Goal: Register for event/course

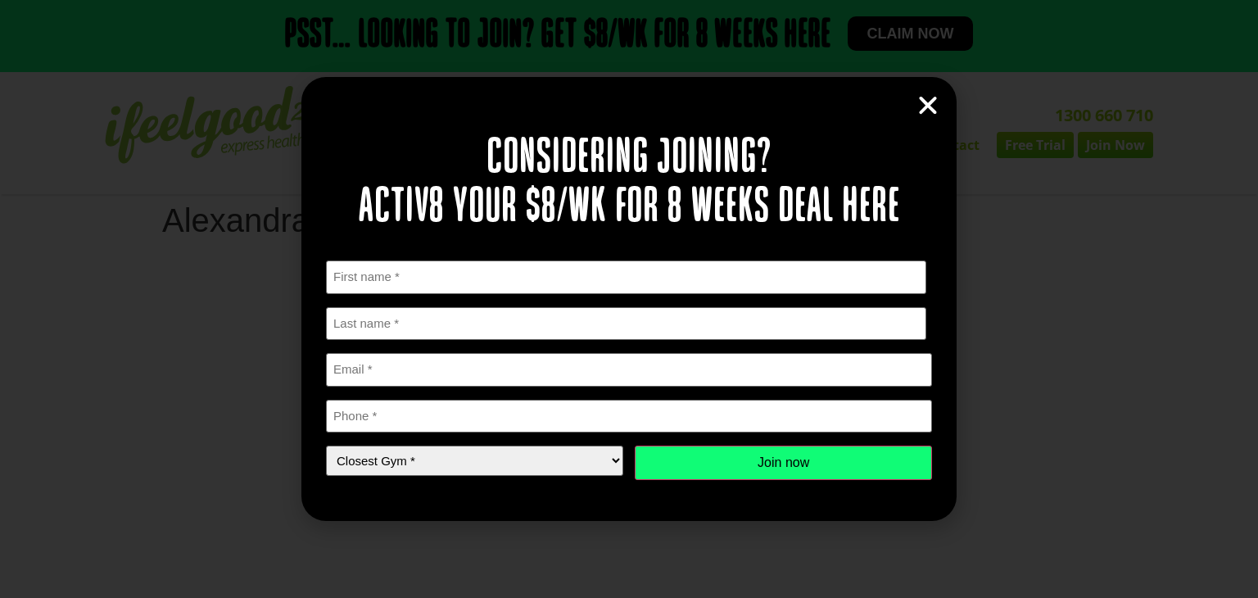
click at [923, 106] on icon "Close" at bounding box center [928, 105] width 25 height 25
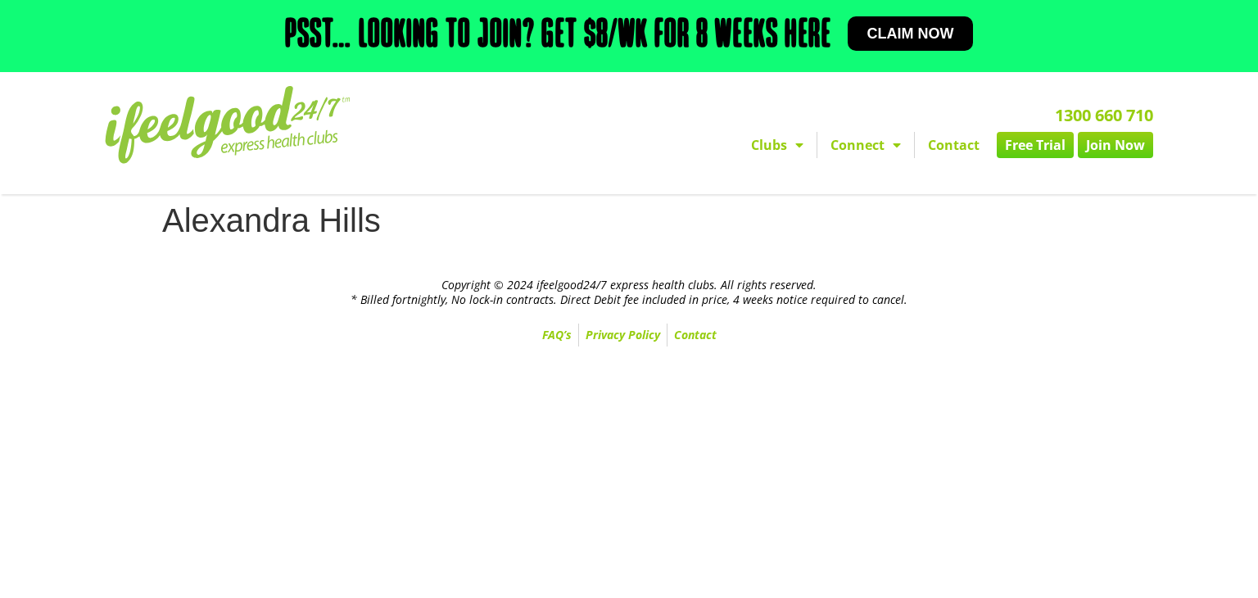
click at [281, 121] on img at bounding box center [228, 125] width 246 height 78
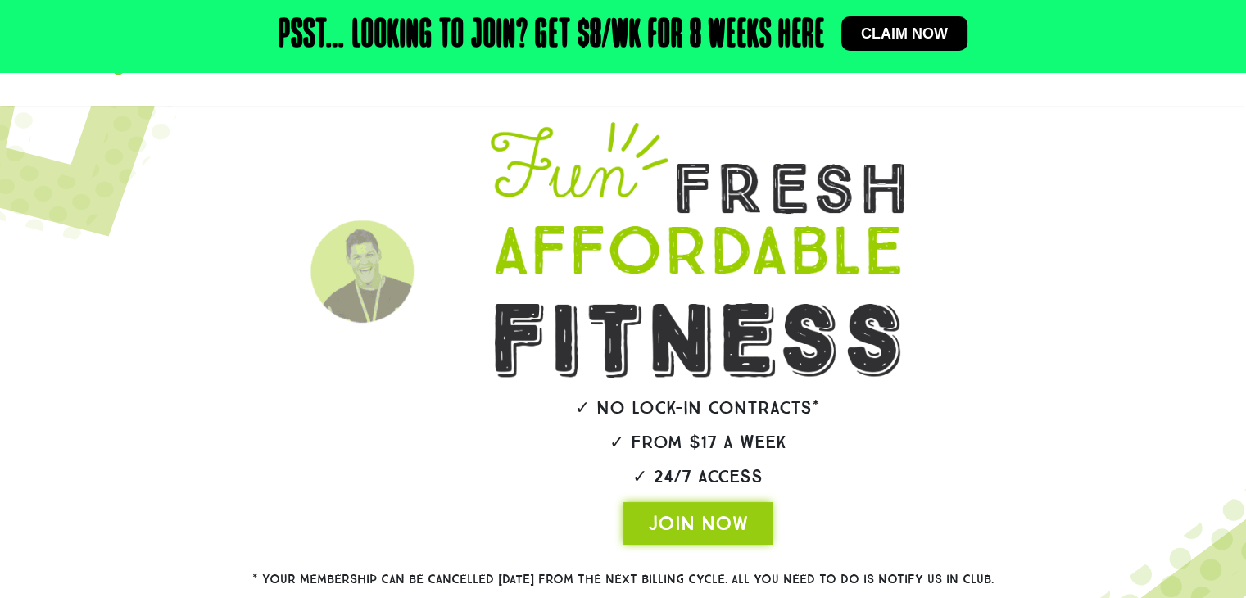
scroll to position [88, 0]
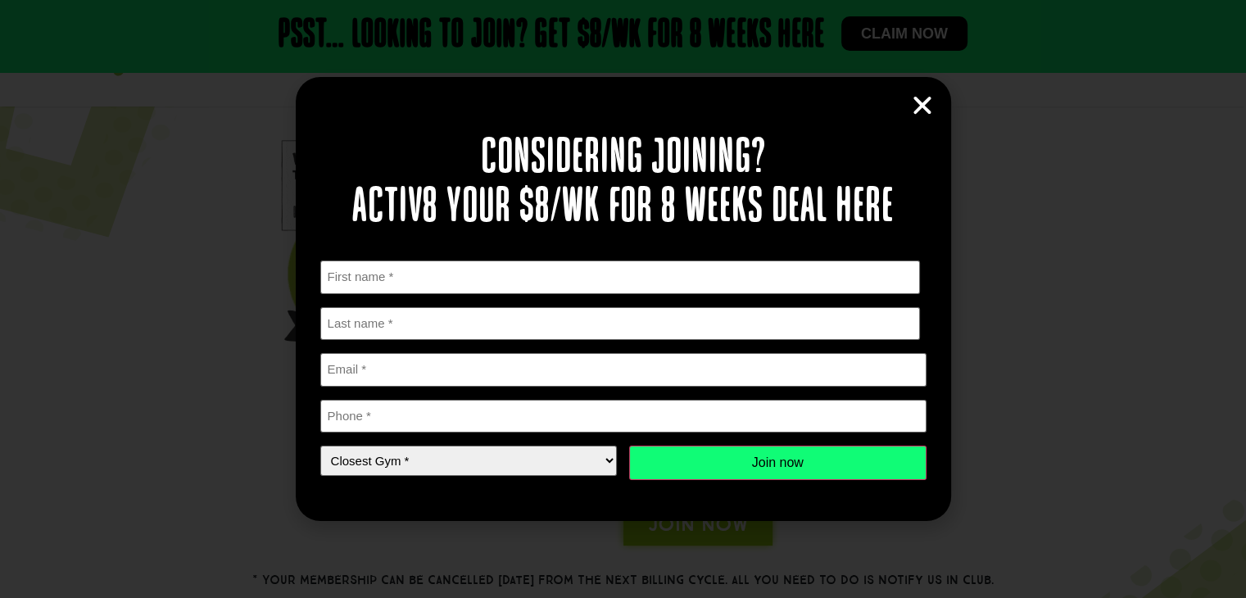
click at [923, 105] on icon "Close" at bounding box center [922, 105] width 25 height 25
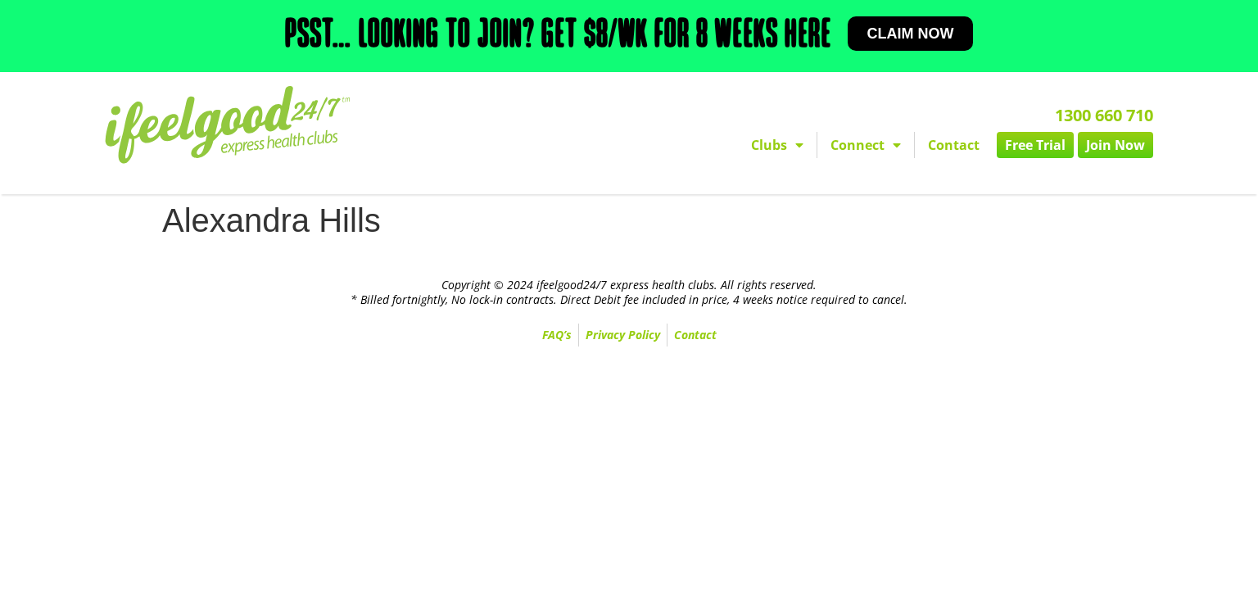
click at [1111, 155] on link "Join Now" at bounding box center [1115, 145] width 75 height 26
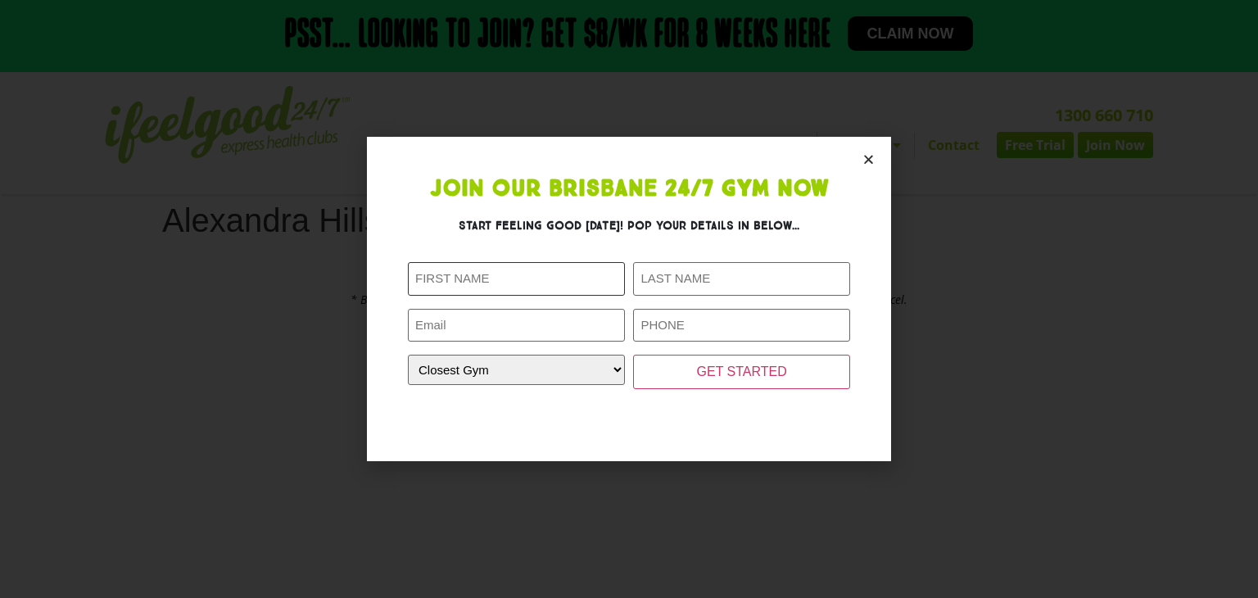
click at [569, 292] on input "First Name (Required)" at bounding box center [516, 279] width 217 height 34
type input "[PERSON_NAME]"
type input "[EMAIL_ADDRESS][DOMAIN_NAME]"
type input "0401546577"
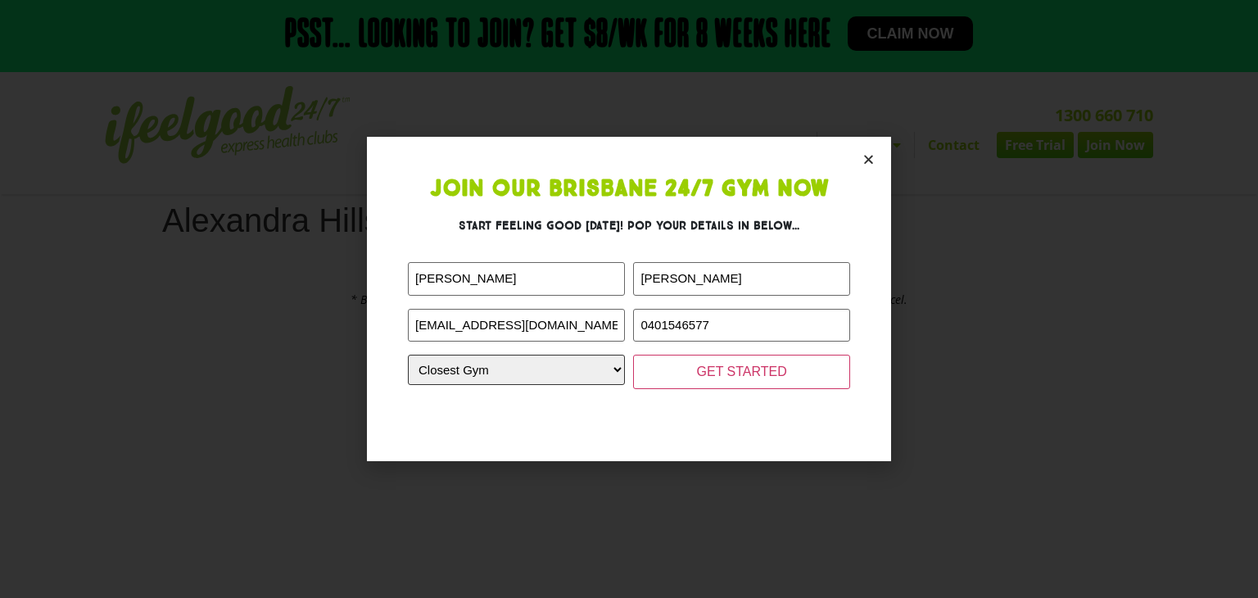
click at [514, 369] on select "Closest Gym [GEOGRAPHIC_DATA] [GEOGRAPHIC_DATA] [GEOGRAPHIC_DATA] [GEOGRAPHIC_D…" at bounding box center [516, 370] width 217 height 30
select select "Alexandra Hills"
click at [408, 355] on select "Closest Gym [GEOGRAPHIC_DATA] [GEOGRAPHIC_DATA] [GEOGRAPHIC_DATA] [GEOGRAPHIC_D…" at bounding box center [516, 370] width 217 height 30
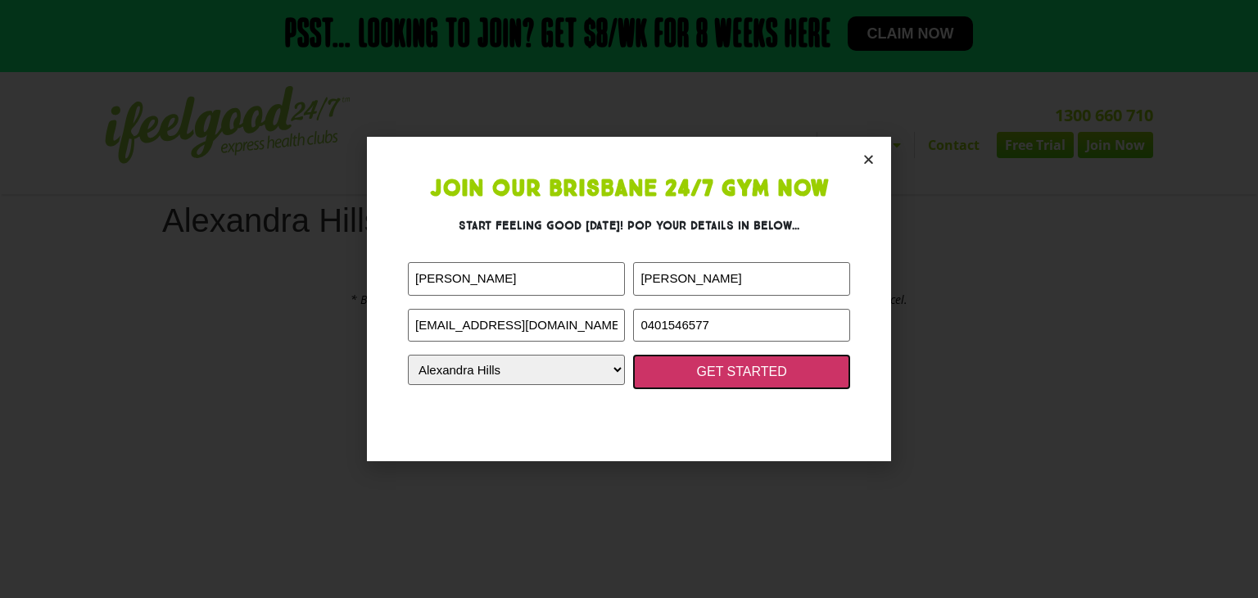
click at [756, 368] on input "GET STARTED" at bounding box center [741, 372] width 217 height 34
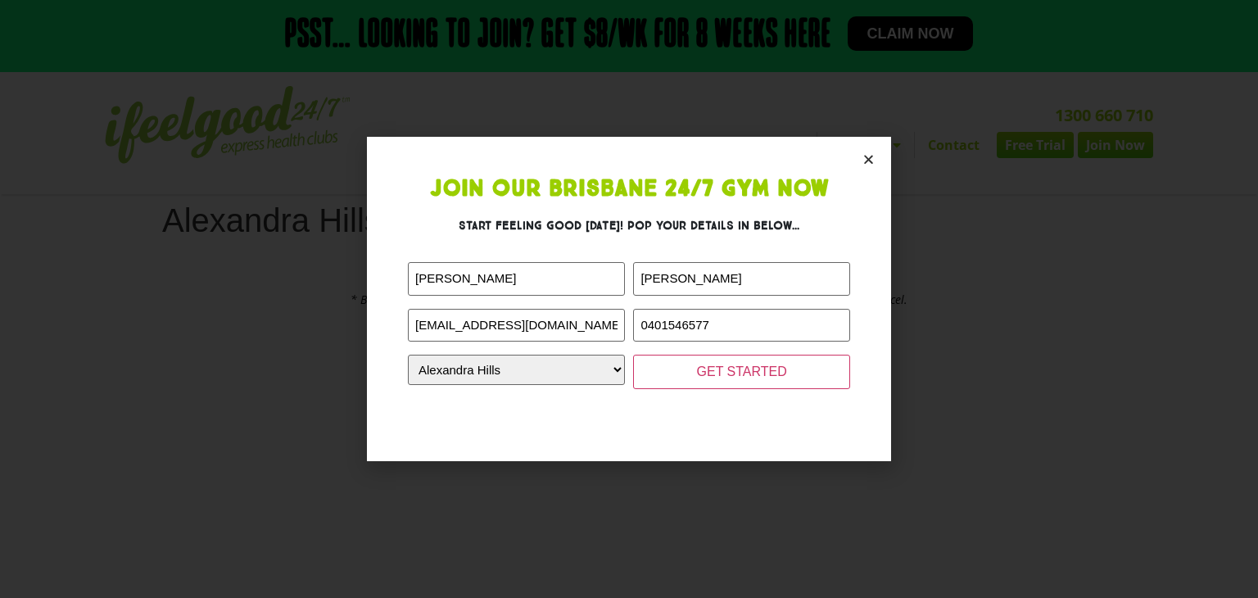
click at [782, 418] on div at bounding box center [629, 407] width 442 height 26
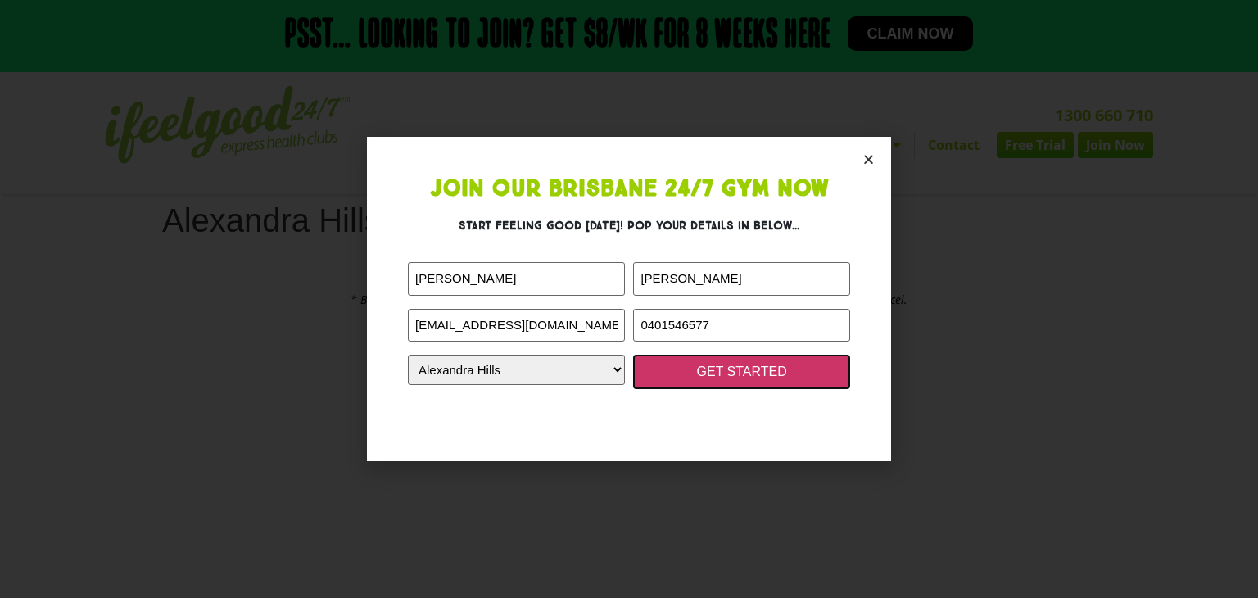
click at [754, 367] on input "GET STARTED" at bounding box center [741, 372] width 217 height 34
click at [633, 355] on input "GET STARTED" at bounding box center [741, 372] width 217 height 34
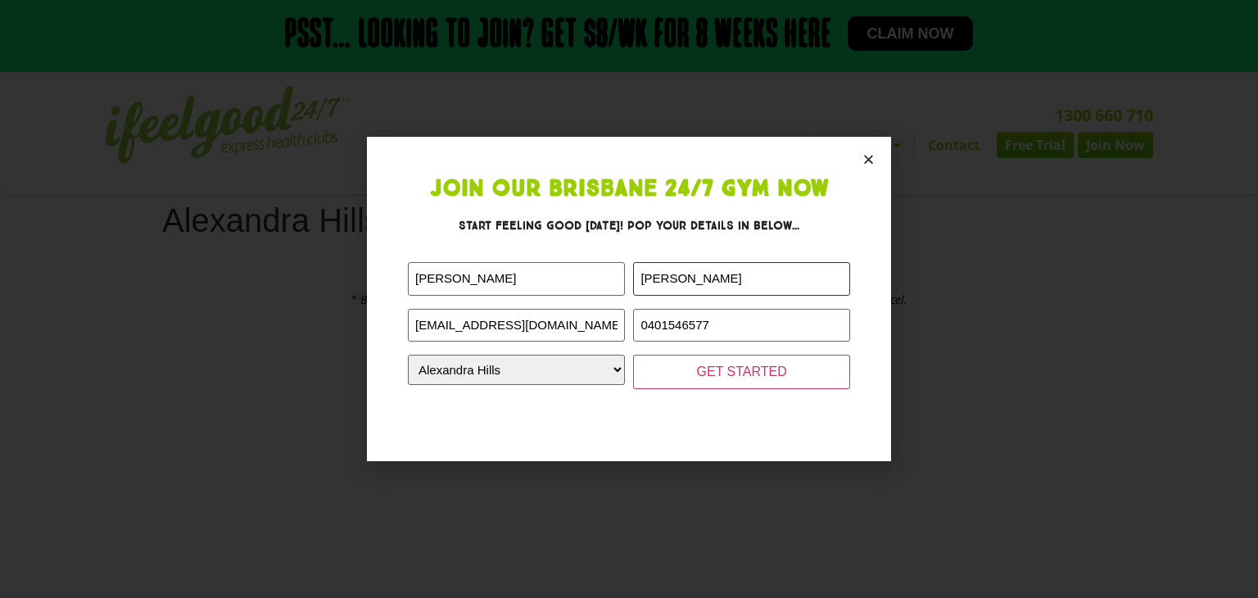
click at [744, 287] on input "Whittle" at bounding box center [741, 279] width 217 height 34
click at [633, 355] on input "GET STARTED" at bounding box center [741, 372] width 217 height 34
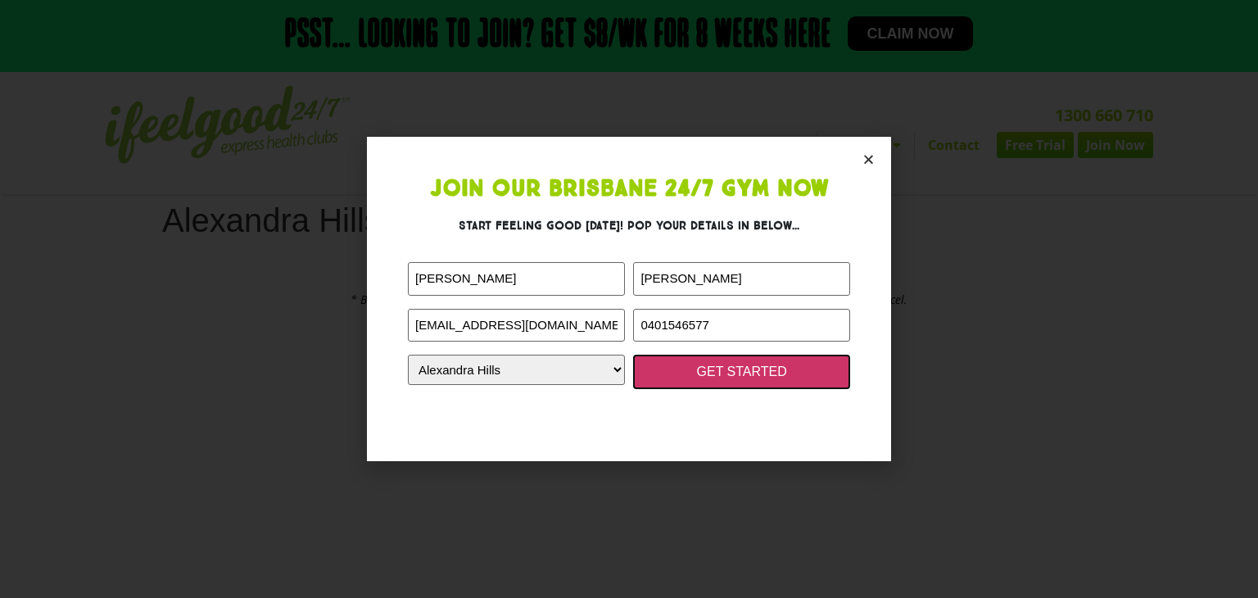
click at [704, 381] on input "GET STARTED" at bounding box center [741, 372] width 217 height 34
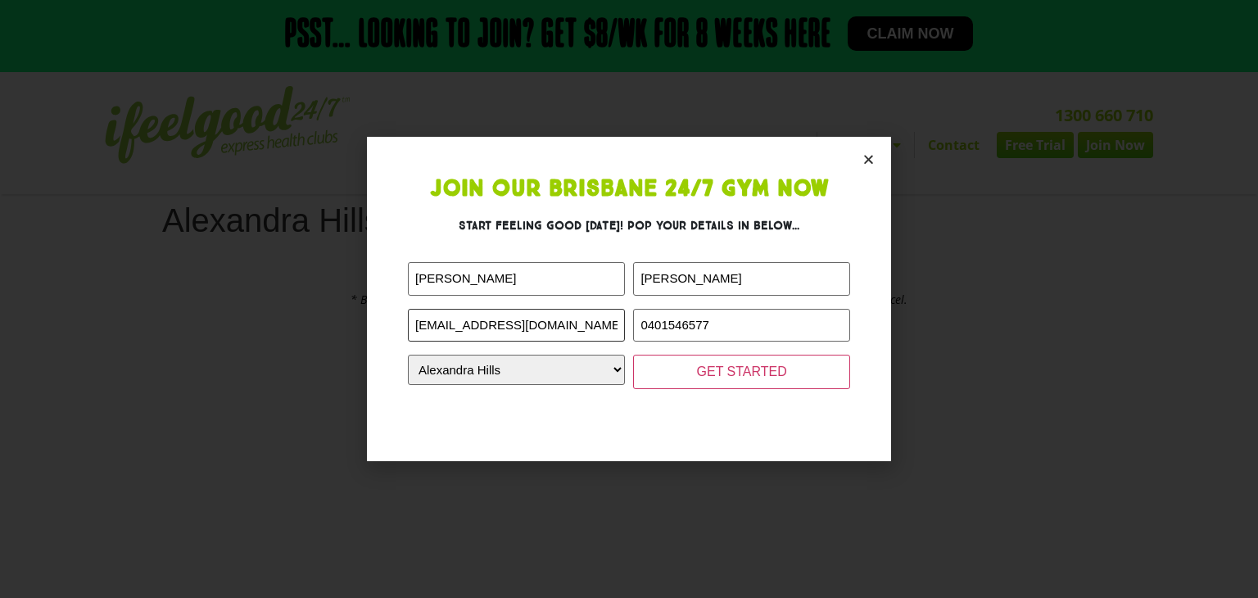
click at [593, 330] on input "Annabellewhittle@outlook.com" at bounding box center [516, 326] width 217 height 34
click at [727, 325] on input "0401546577" at bounding box center [741, 326] width 217 height 34
click at [672, 407] on div at bounding box center [629, 407] width 442 height 26
drag, startPoint x: 682, startPoint y: 379, endPoint x: 695, endPoint y: 436, distance: 58.0
click at [695, 436] on section "Join Our Brisbane 24/7 Gym Now Start feeling good today! Pop your details in be…" at bounding box center [629, 299] width 524 height 324
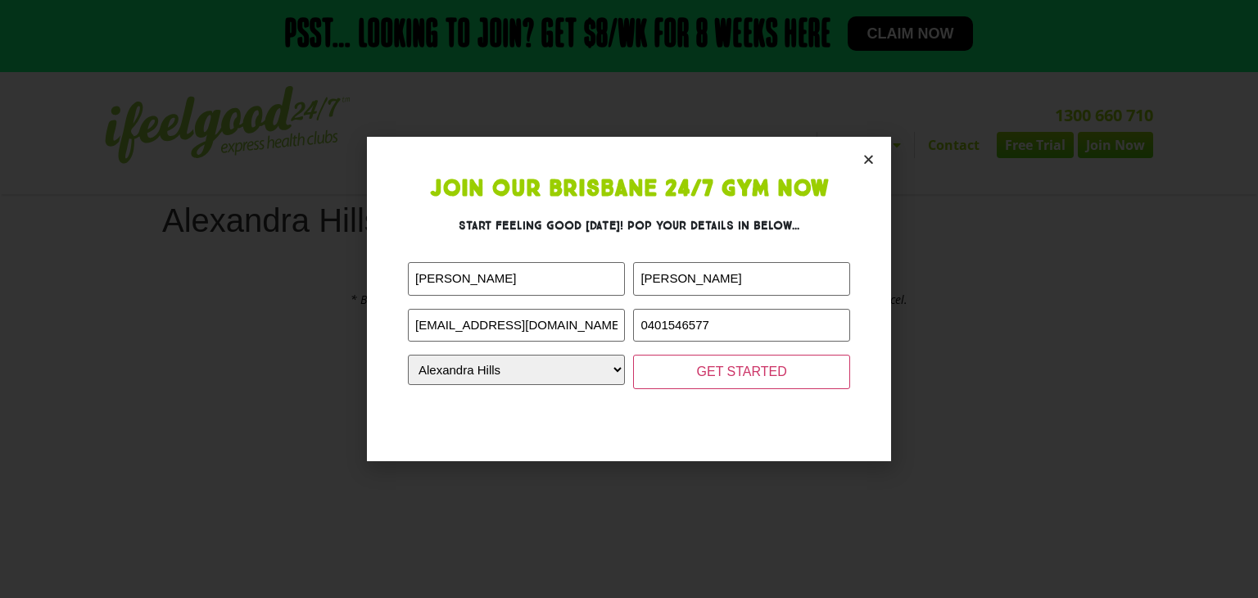
click at [870, 159] on icon "Close" at bounding box center [869, 159] width 12 height 12
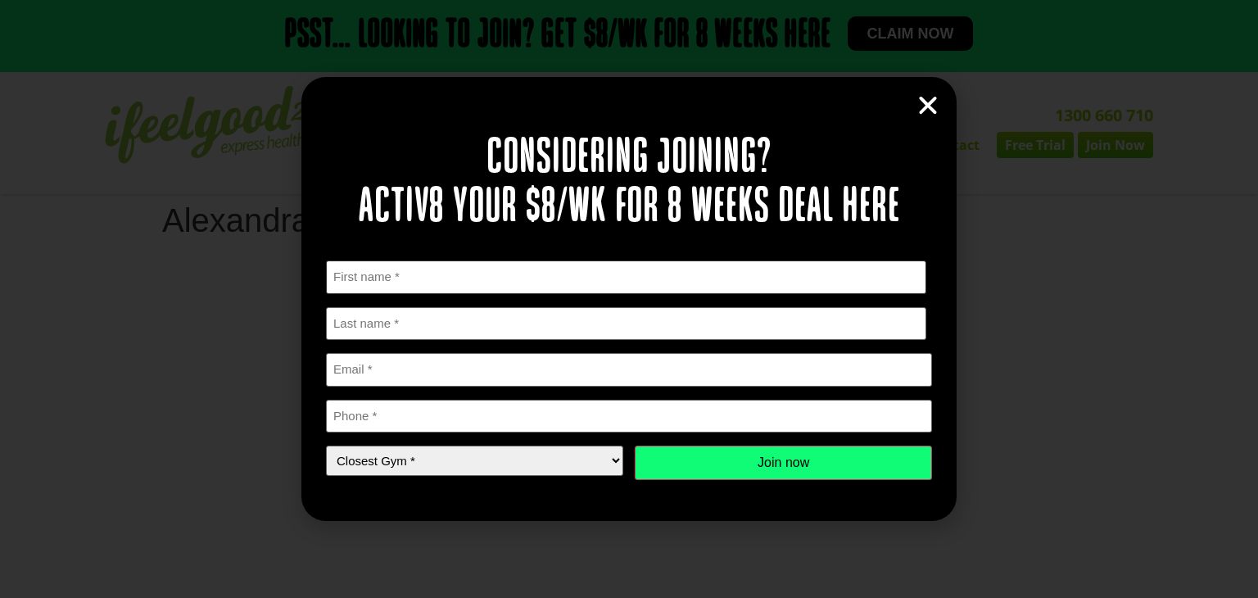
click at [701, 281] on input "First" at bounding box center [626, 278] width 600 height 34
type input "Annabelle"
type input "Whittle"
type input "Annabellewhittle@outlook.com"
type input "0401546577"
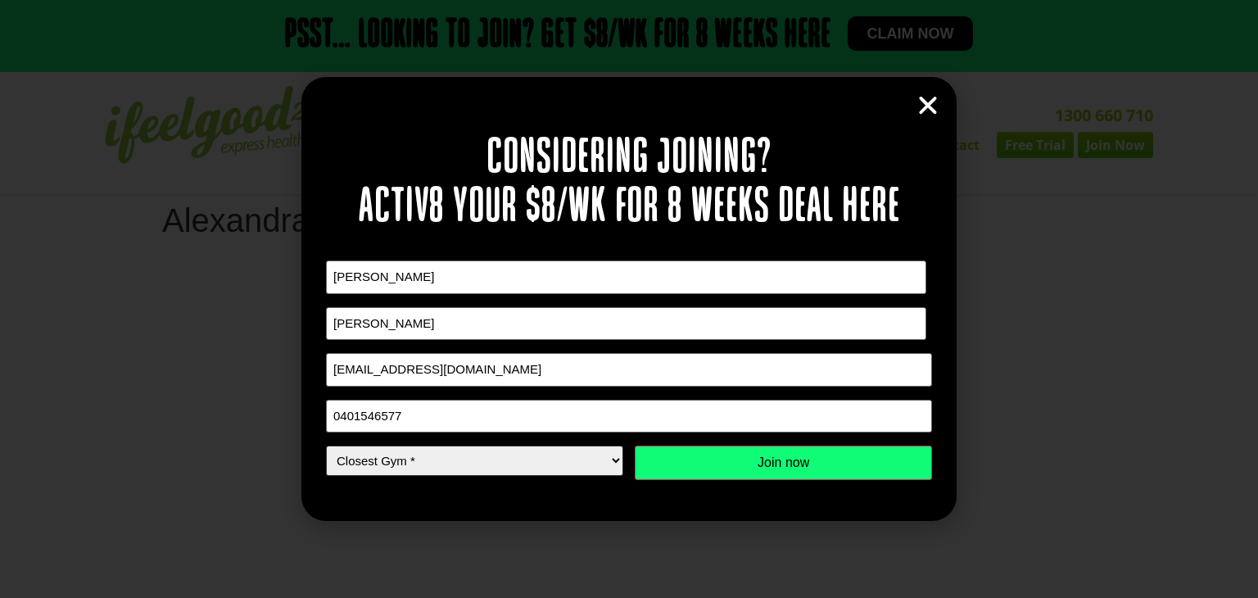
click at [528, 467] on select "Closest Gym * Alexandra Hills Calamvale Coopers Plains Middle Park Oxley Park R…" at bounding box center [474, 461] width 297 height 30
select select "Alexandra Hills"
click at [326, 446] on select "Closest Gym * Alexandra Hills Calamvale Coopers Plains Middle Park Oxley Park R…" at bounding box center [474, 461] width 297 height 30
click at [706, 468] on input "Join now" at bounding box center [783, 463] width 297 height 34
click at [731, 456] on input "Join now" at bounding box center [783, 463] width 297 height 34
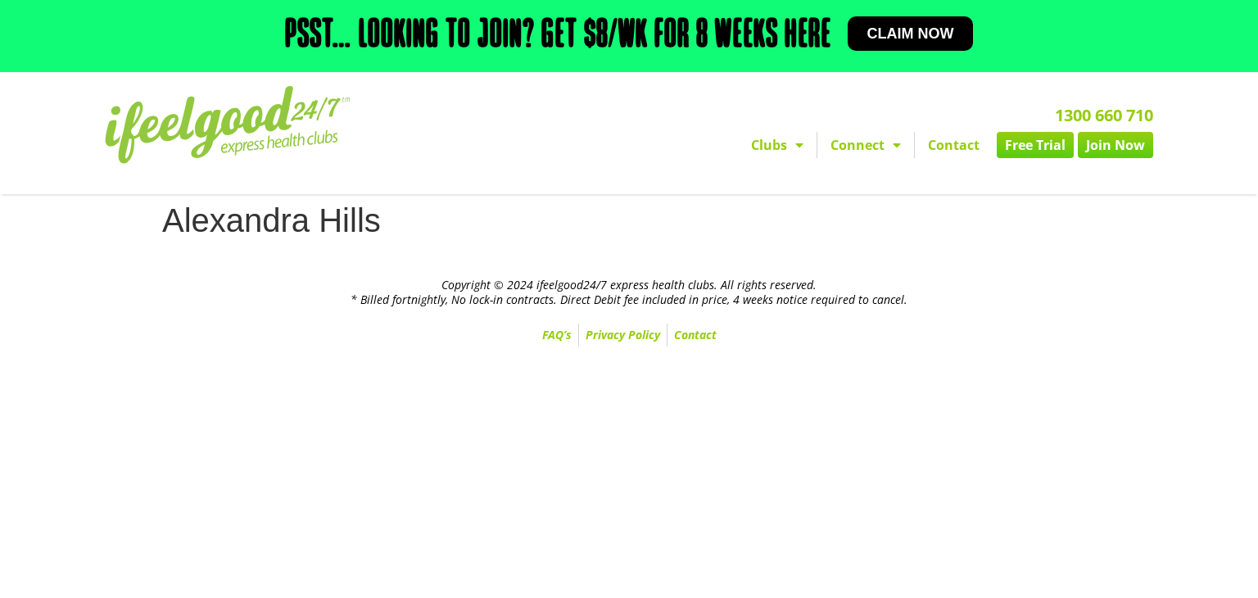
click at [924, 40] on span "Claim now" at bounding box center [911, 33] width 87 height 15
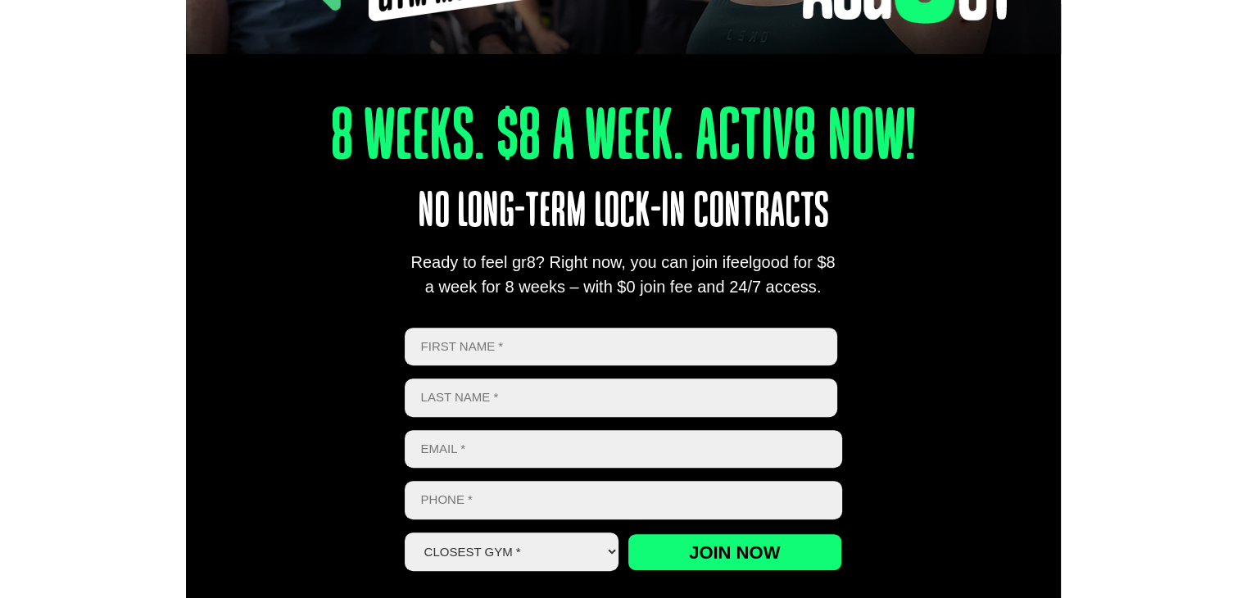
scroll to position [553, 0]
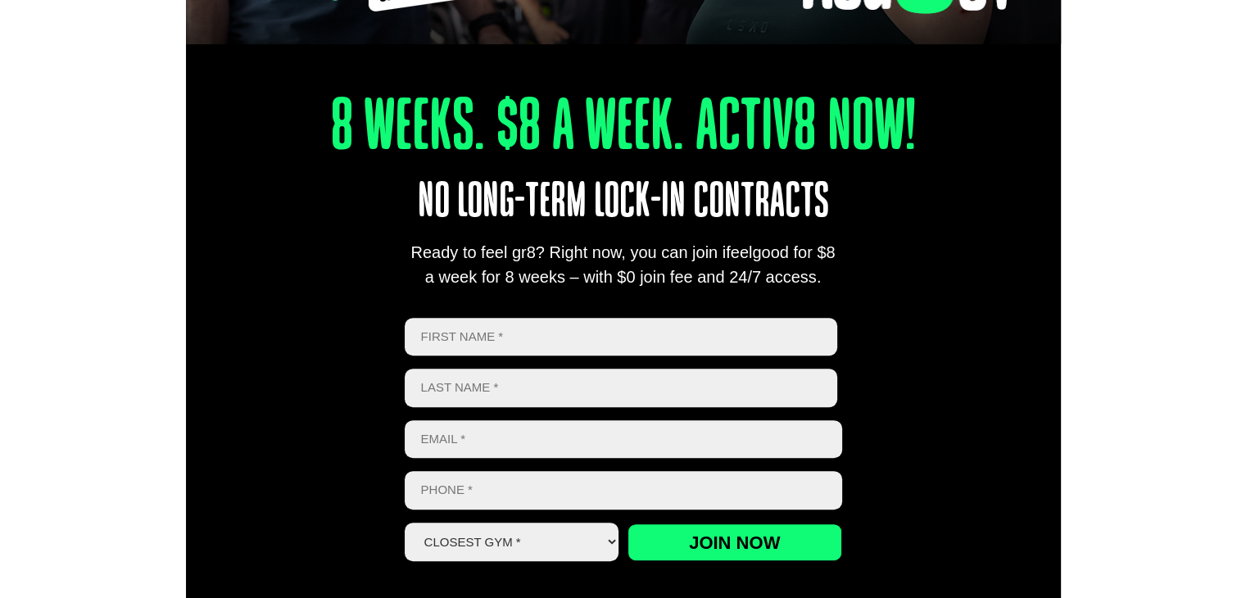
click at [571, 319] on input "First" at bounding box center [621, 337] width 433 height 39
type input "Annabelle"
type input "[PERSON_NAME]"
type input "[EMAIL_ADDRESS][DOMAIN_NAME]"
type input "0401546577"
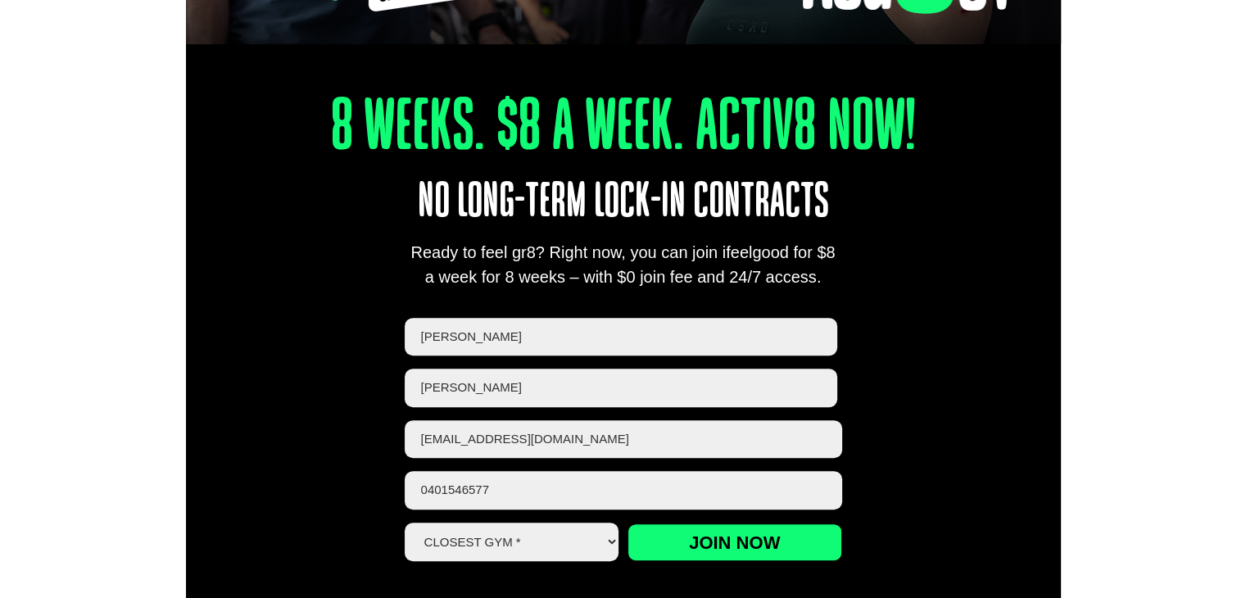
click at [492, 551] on select "Closest Gym * Alexandra Hills Calamvale Coopers Plains Middle Park Oxley Park R…" at bounding box center [512, 542] width 215 height 39
select select "Alexandra Hills"
click at [405, 523] on select "Closest Gym * Alexandra Hills Calamvale Coopers Plains Middle Park Oxley Park R…" at bounding box center [512, 542] width 215 height 39
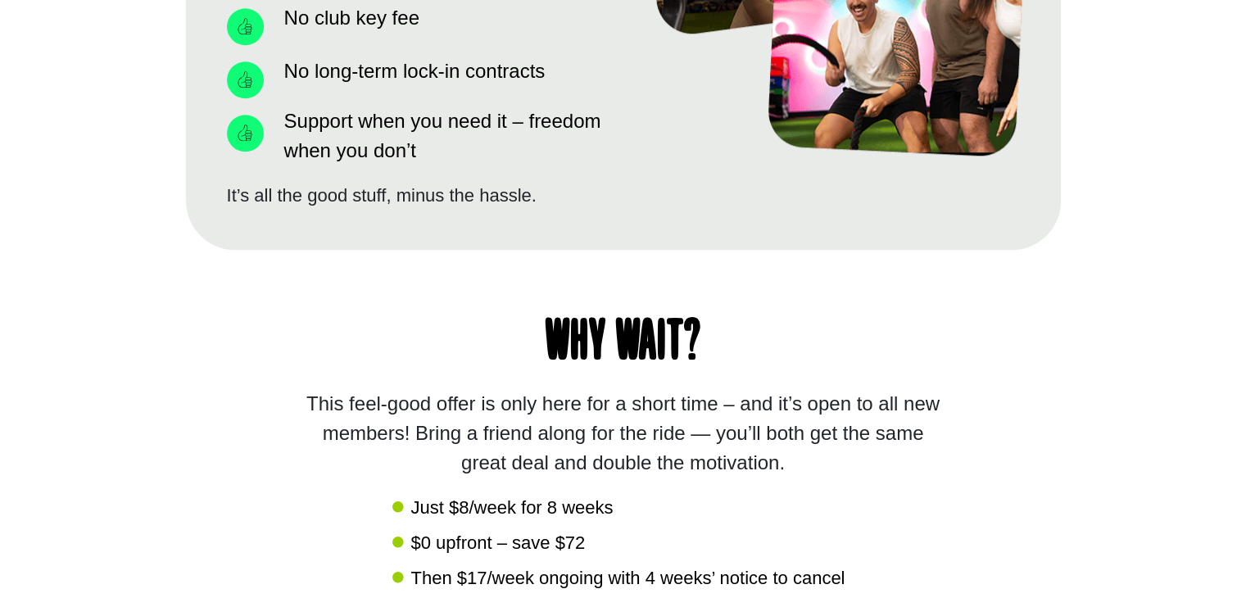
scroll to position [1244, 0]
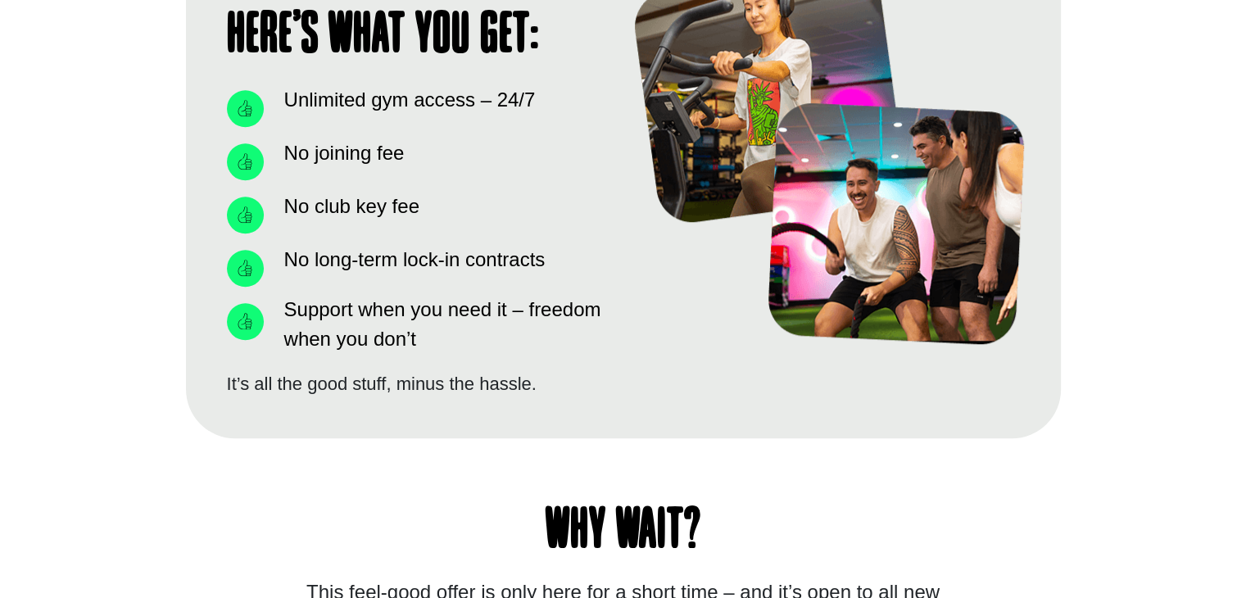
click at [721, 378] on div at bounding box center [830, 186] width 397 height 438
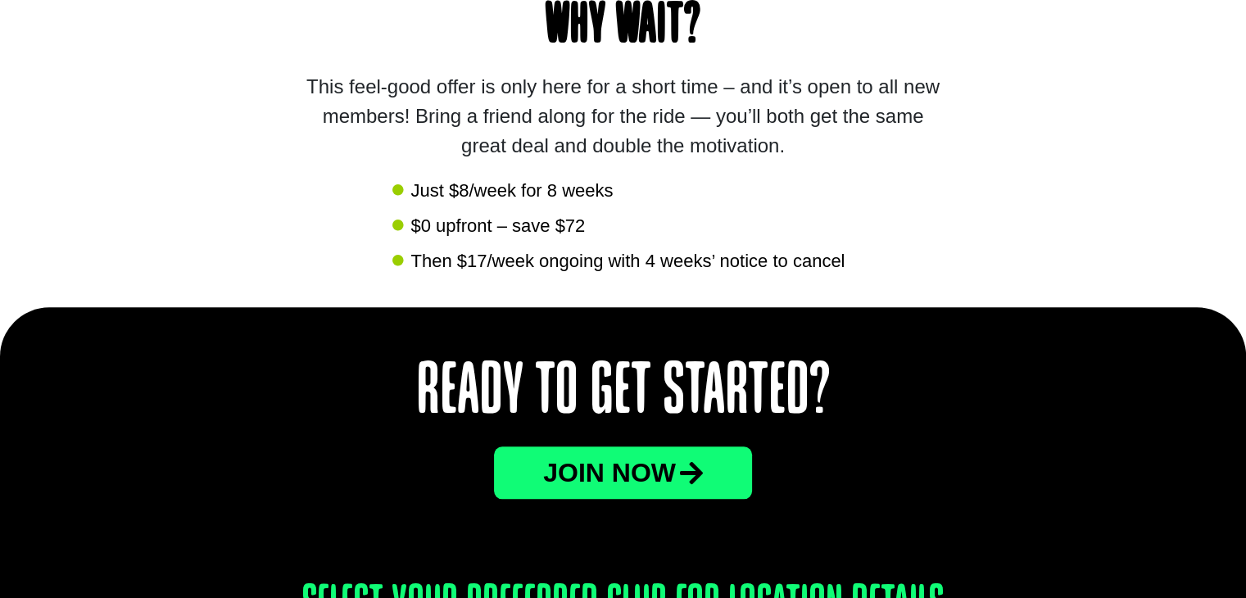
scroll to position [1747, 0]
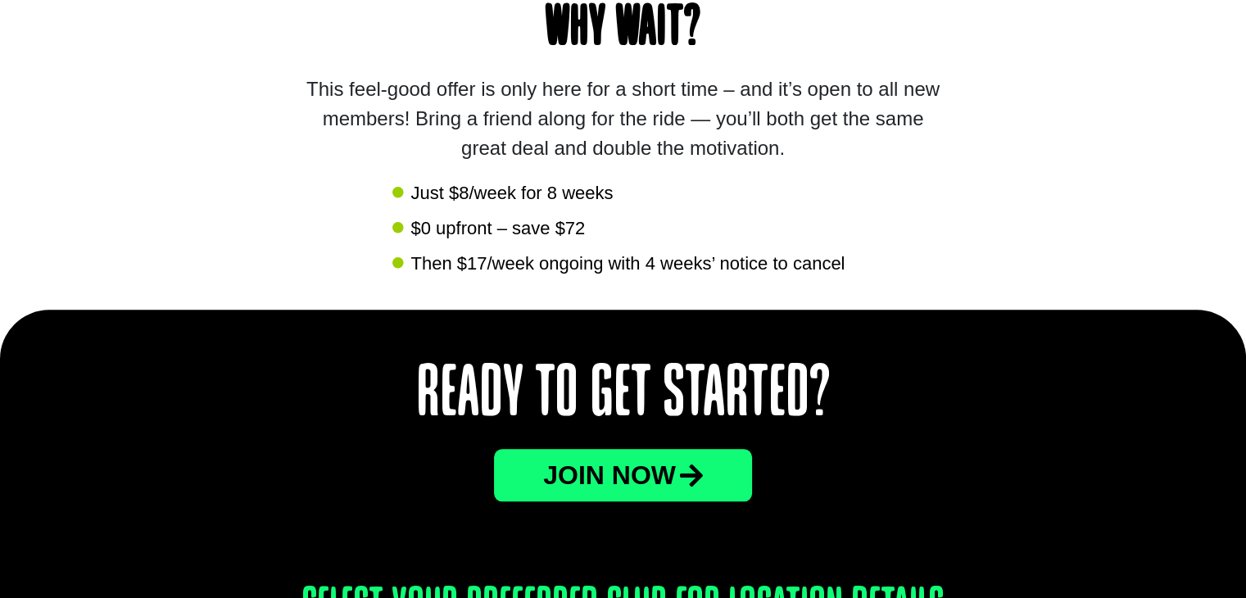
click at [664, 475] on span "JOin now" at bounding box center [609, 475] width 133 height 26
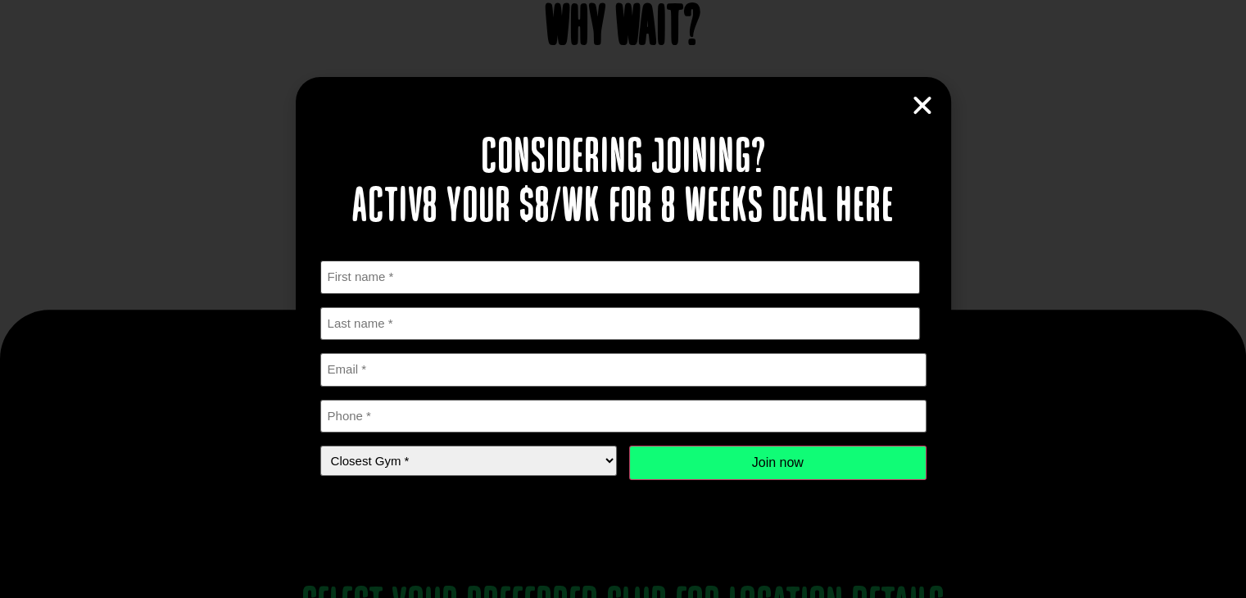
click at [372, 275] on input "First" at bounding box center [620, 278] width 600 height 34
type input "[PERSON_NAME]"
type input "Whittle"
type input "[EMAIL_ADDRESS][DOMAIN_NAME]"
type input "0401546577"
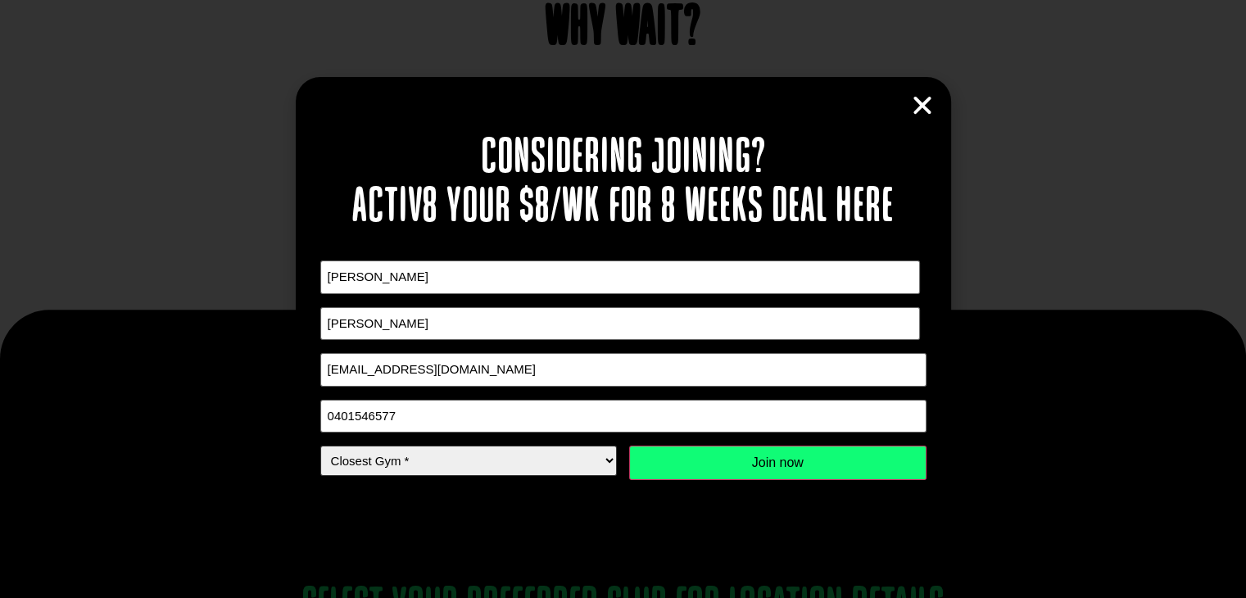
click at [458, 472] on select "Closest Gym * Alexandra Hills Calamvale Coopers Plains Middle Park Oxley Park R…" at bounding box center [468, 461] width 297 height 30
select select "Alexandra Hills"
click at [320, 446] on select "Closest Gym * Alexandra Hills Calamvale Coopers Plains Middle Park Oxley Park R…" at bounding box center [468, 461] width 297 height 30
click at [780, 460] on input "Join now" at bounding box center [777, 463] width 297 height 34
drag, startPoint x: 780, startPoint y: 460, endPoint x: 756, endPoint y: 464, distance: 24.3
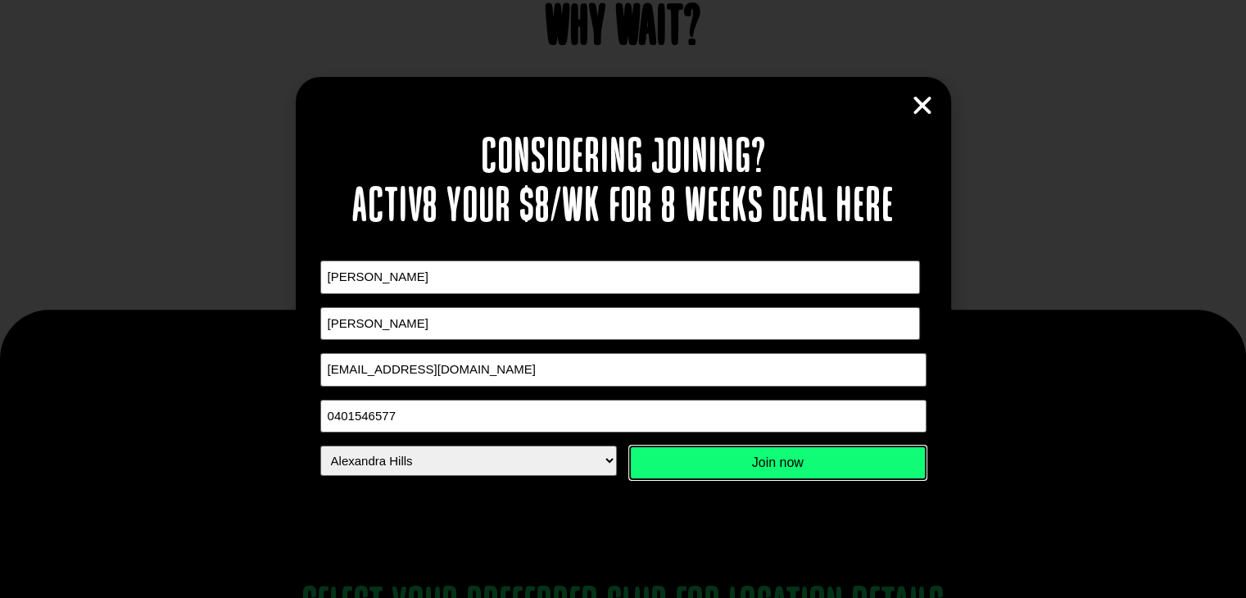
click at [756, 464] on input "Join now" at bounding box center [777, 463] width 297 height 34
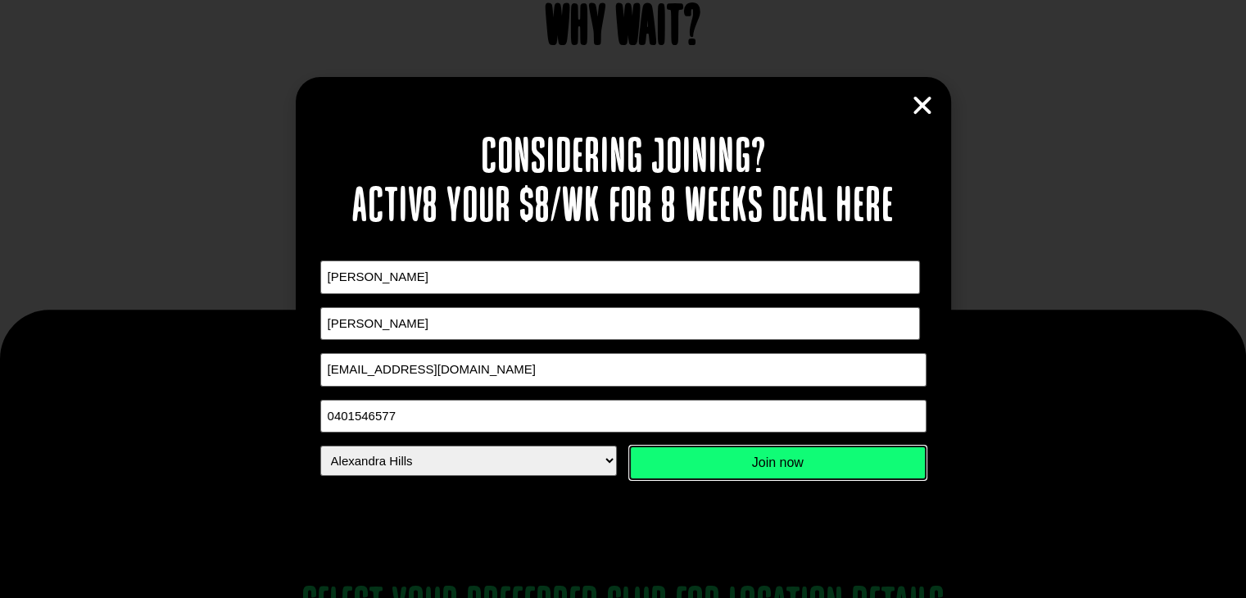
click at [756, 464] on input "Join now" at bounding box center [777, 463] width 297 height 34
click at [868, 566] on div "Considering joining? Activ8 your $8/wk for 8 weeks deal here " * " indicates re…" at bounding box center [623, 299] width 1246 height 598
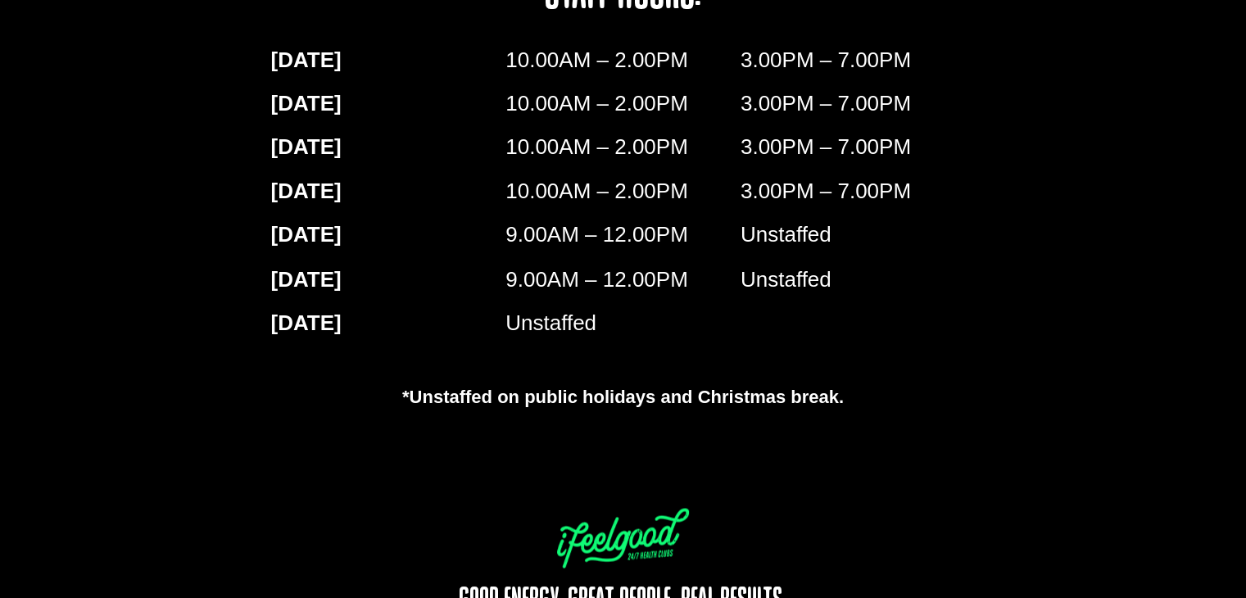
scroll to position [2735, 0]
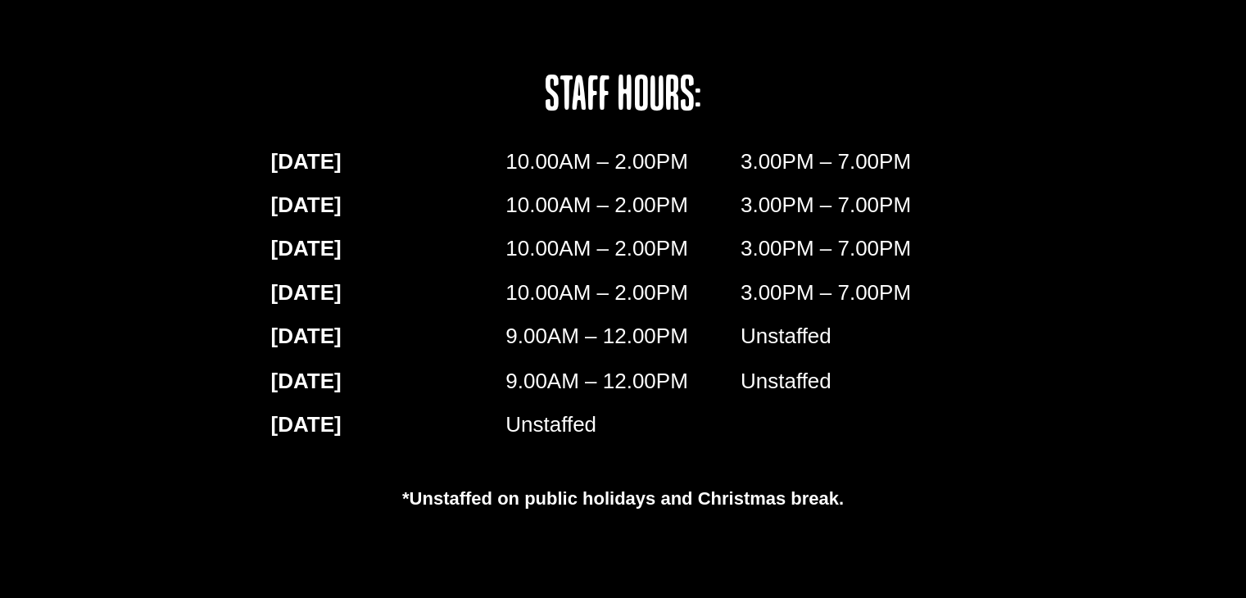
click at [845, 393] on p "Unstaffed" at bounding box center [858, 381] width 235 height 32
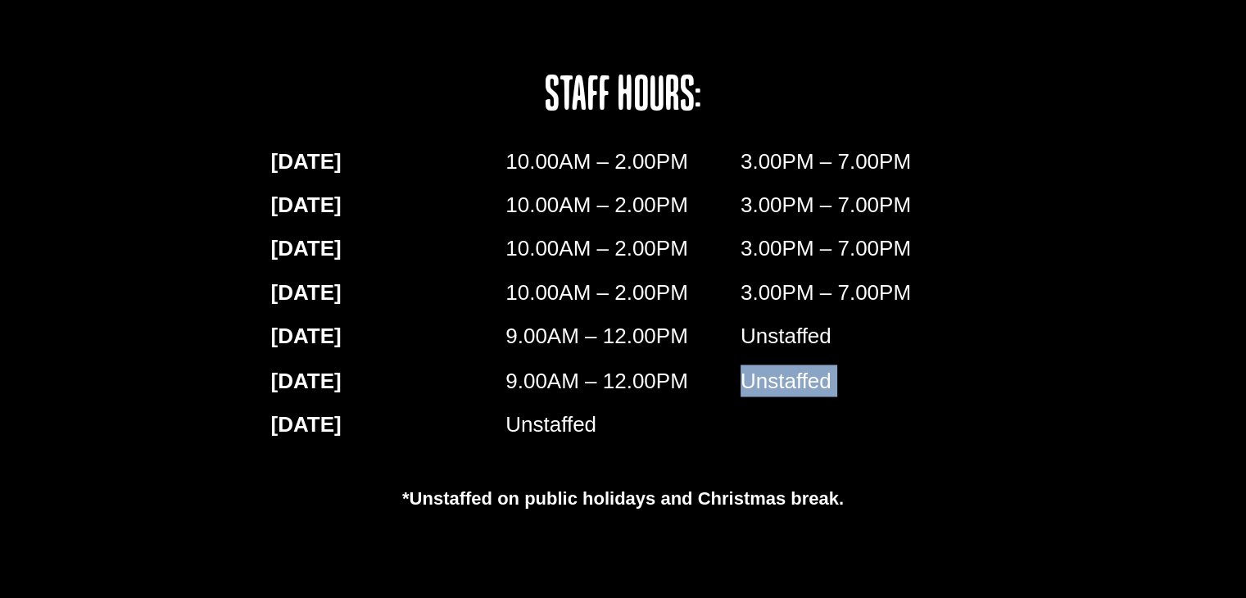
click at [845, 393] on p "Unstaffed" at bounding box center [858, 381] width 235 height 32
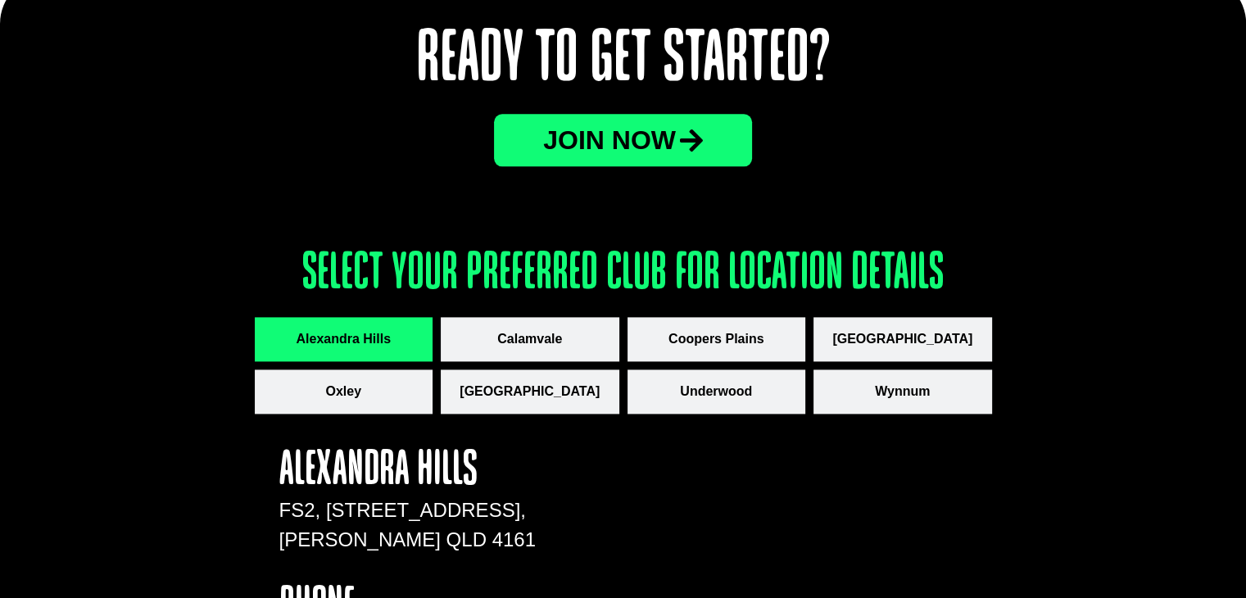
scroll to position [2081, 0]
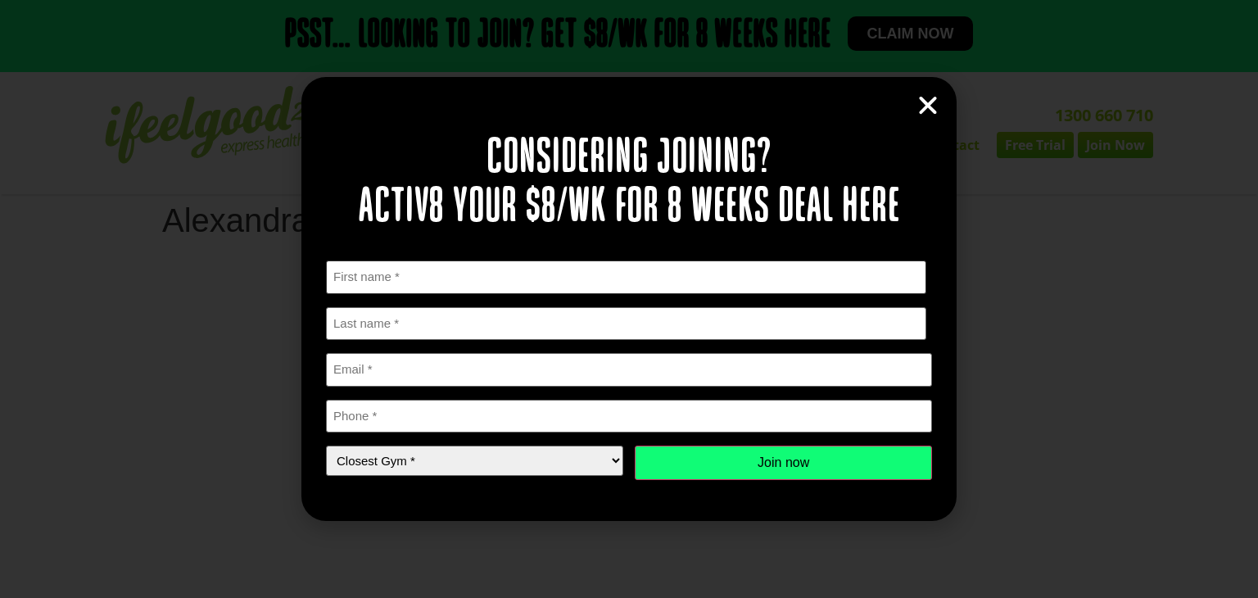
click at [596, 284] on input "First" at bounding box center [626, 278] width 600 height 34
type input "[PERSON_NAME]"
type input "[EMAIL_ADDRESS][DOMAIN_NAME]"
type input "0401546577"
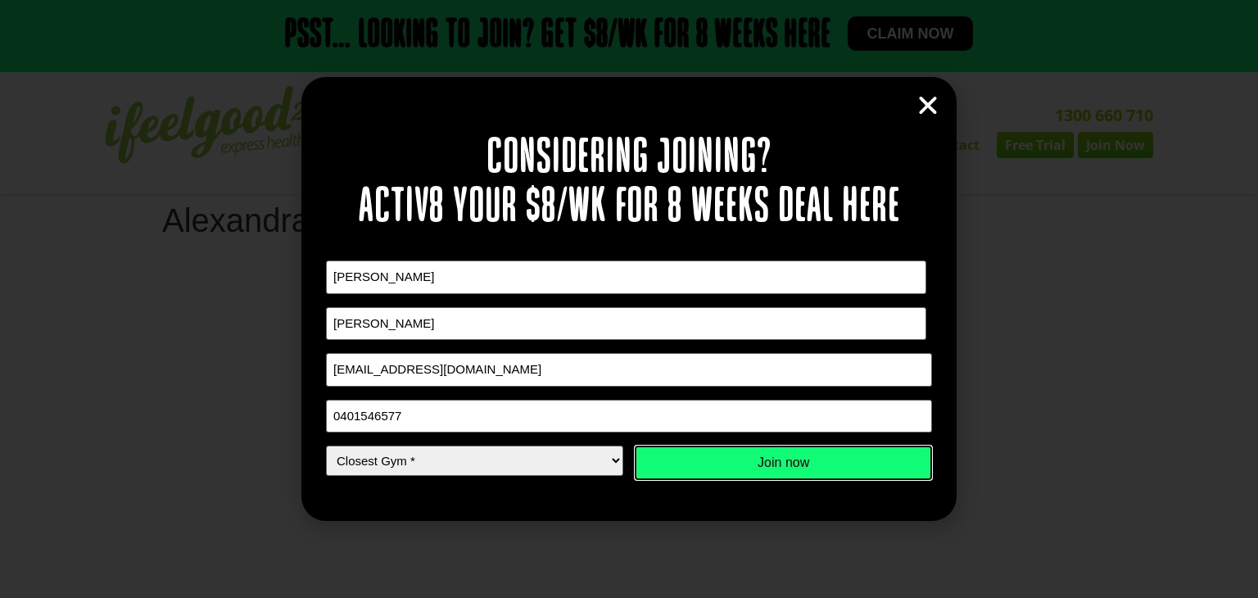
click at [817, 459] on input "Join now" at bounding box center [783, 463] width 297 height 34
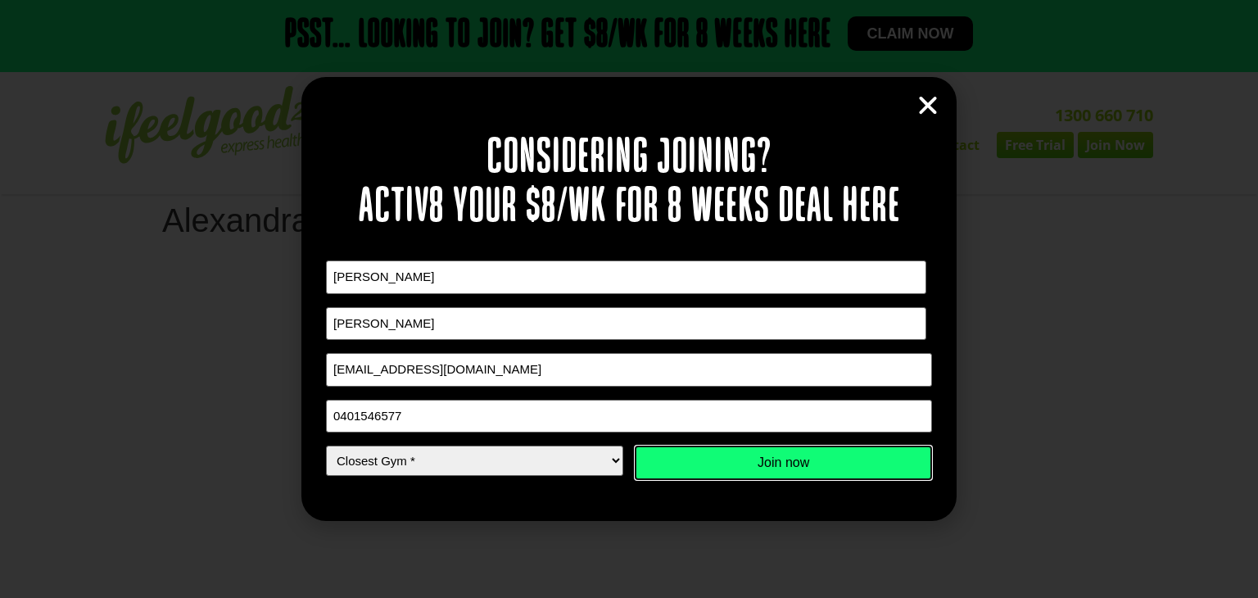
click at [816, 460] on input "Join now" at bounding box center [783, 463] width 297 height 34
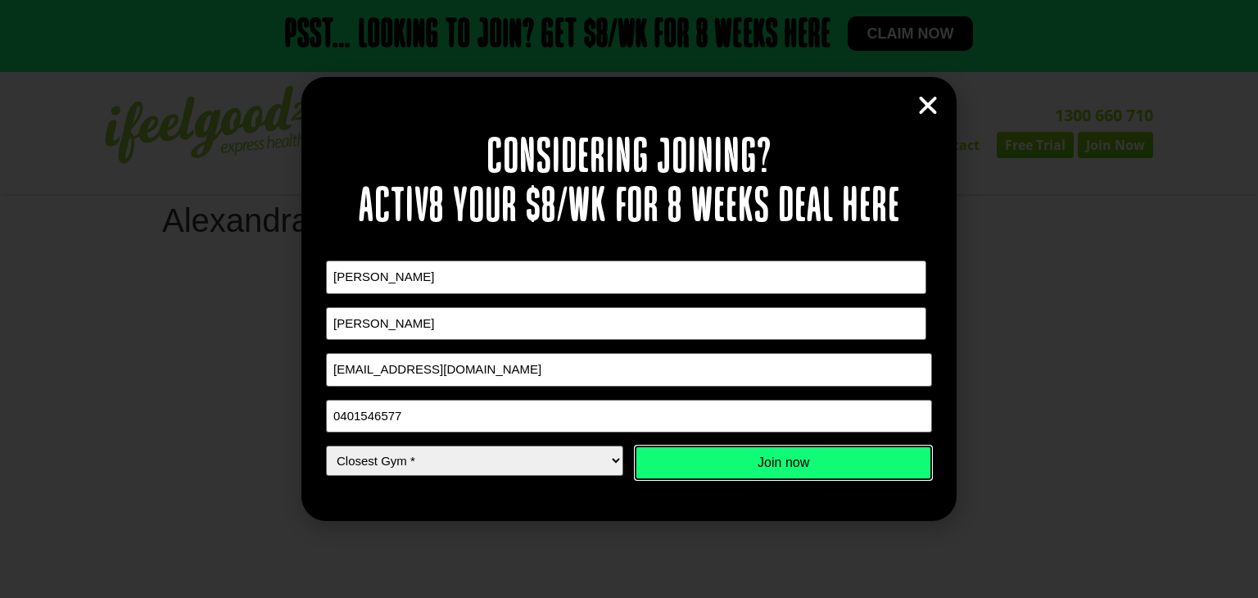
click at [635, 446] on input "Join now" at bounding box center [783, 463] width 297 height 34
click at [573, 466] on select "Closest Gym * [GEOGRAPHIC_DATA] [GEOGRAPHIC_DATA] [GEOGRAPHIC_DATA] [GEOGRAPHIC…" at bounding box center [474, 461] width 297 height 30
select select "Alexandra Hills"
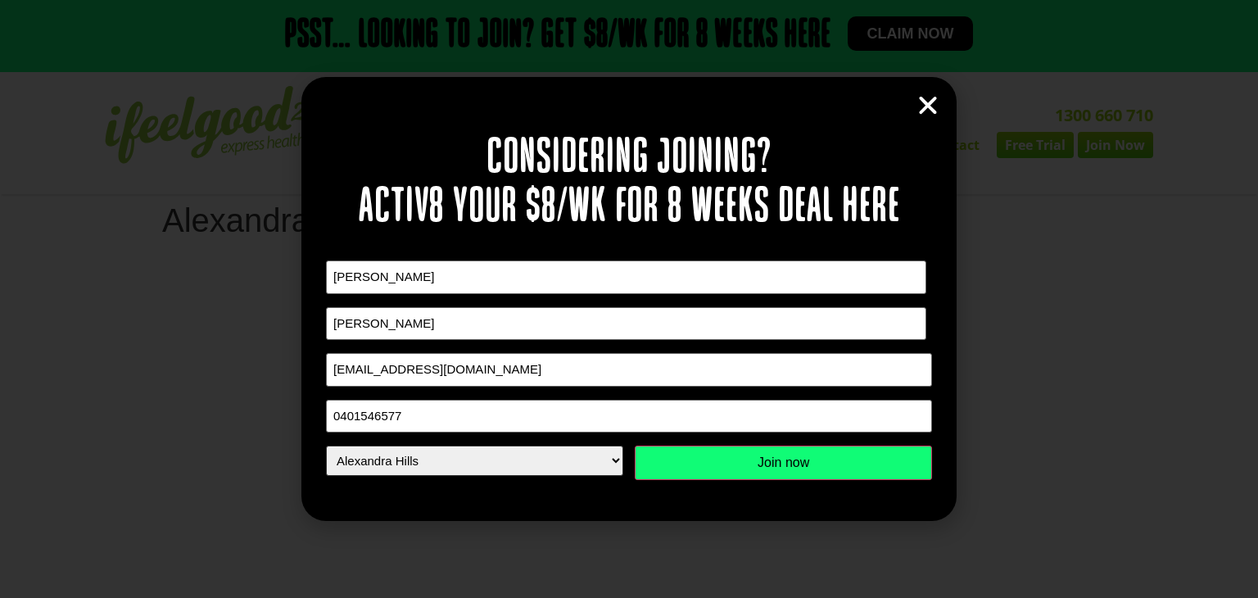
click at [326, 446] on select "Closest Gym * [GEOGRAPHIC_DATA] [GEOGRAPHIC_DATA] [GEOGRAPHIC_DATA] [GEOGRAPHIC…" at bounding box center [474, 461] width 297 height 30
click at [925, 96] on icon "Close" at bounding box center [928, 105] width 25 height 25
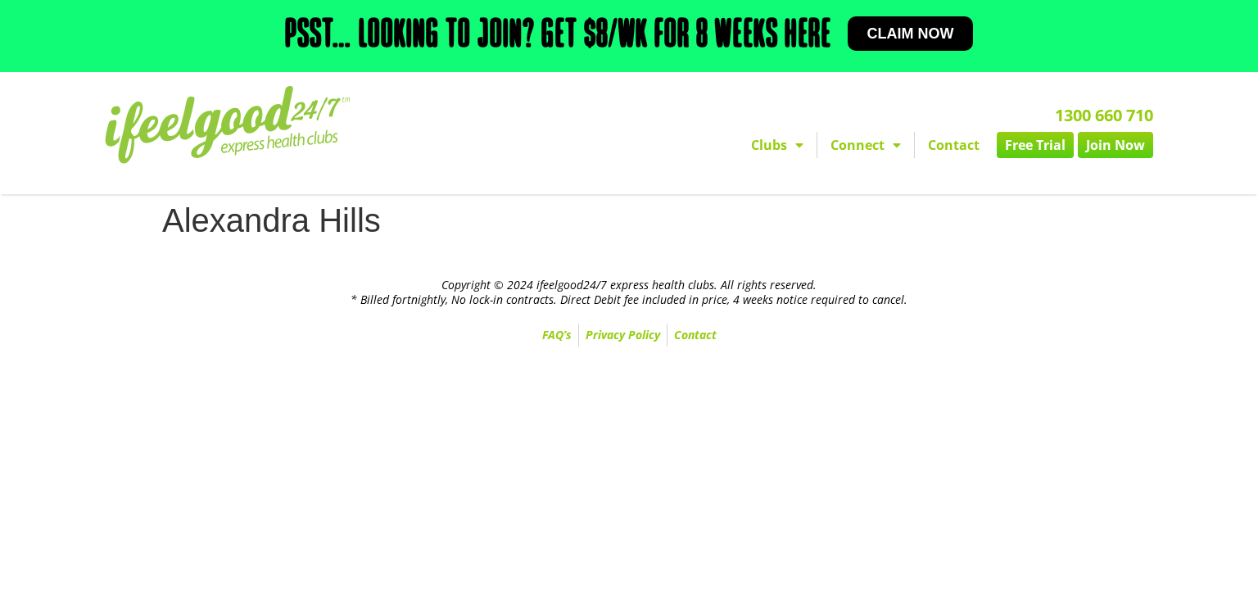
click at [246, 165] on div "Clubs Alexandra Hills Calamvale Coopers Plains Middle Park Oxenford Oxley Park …" at bounding box center [283, 133] width 373 height 111
click at [259, 145] on img at bounding box center [228, 125] width 246 height 78
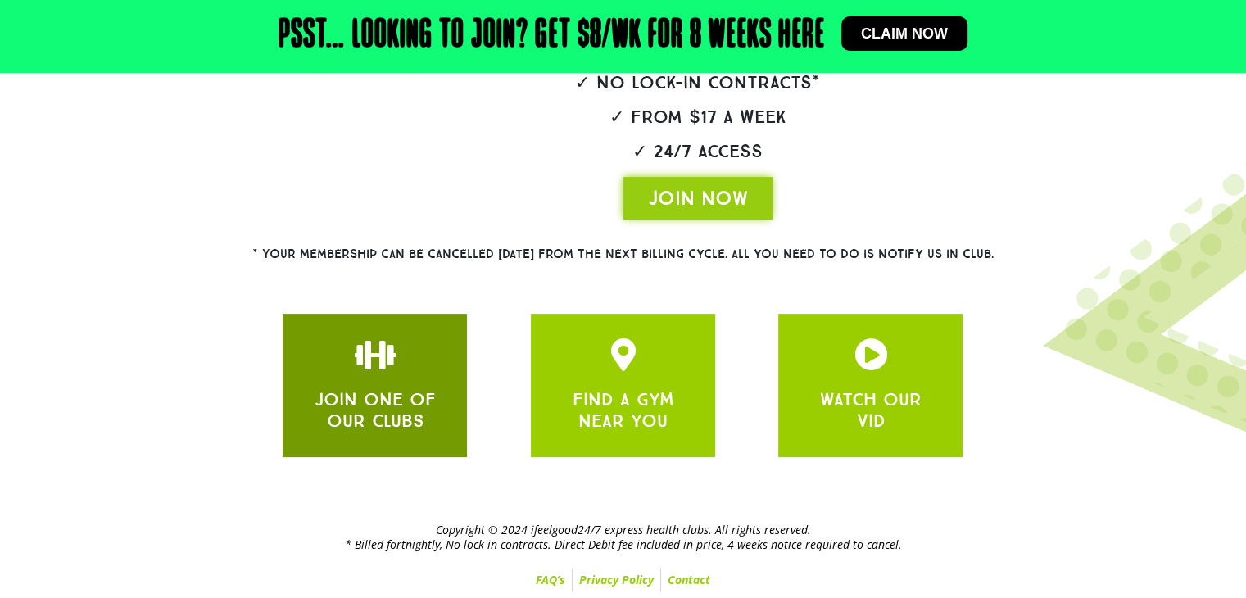
scroll to position [415, 0]
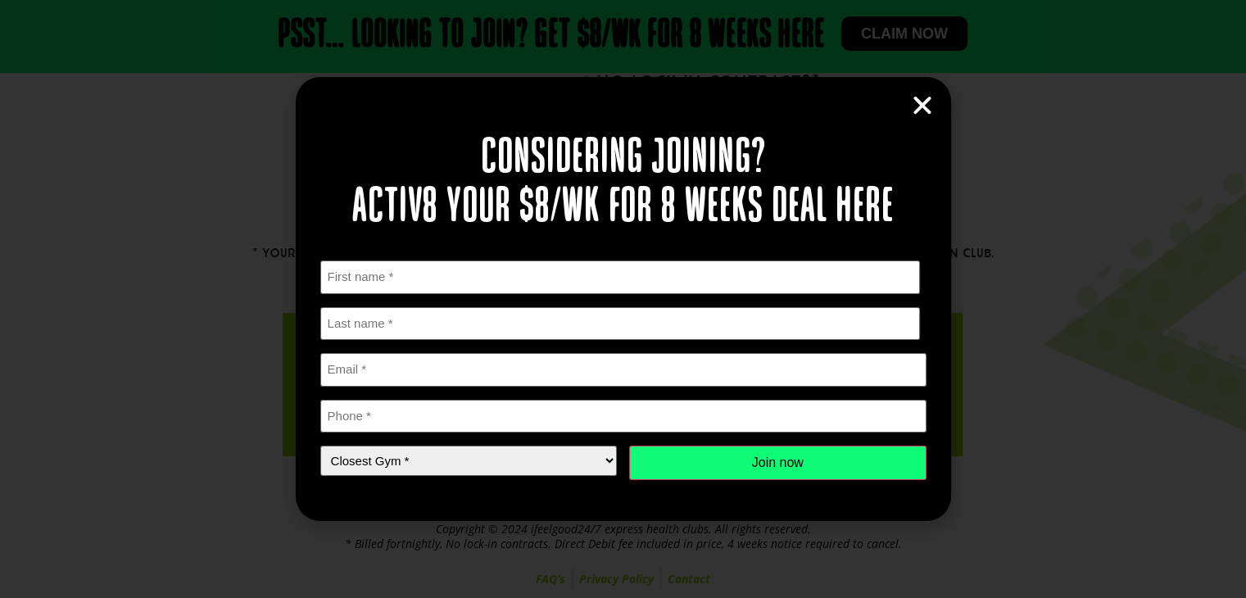
click at [927, 115] on icon "Close" at bounding box center [922, 105] width 25 height 25
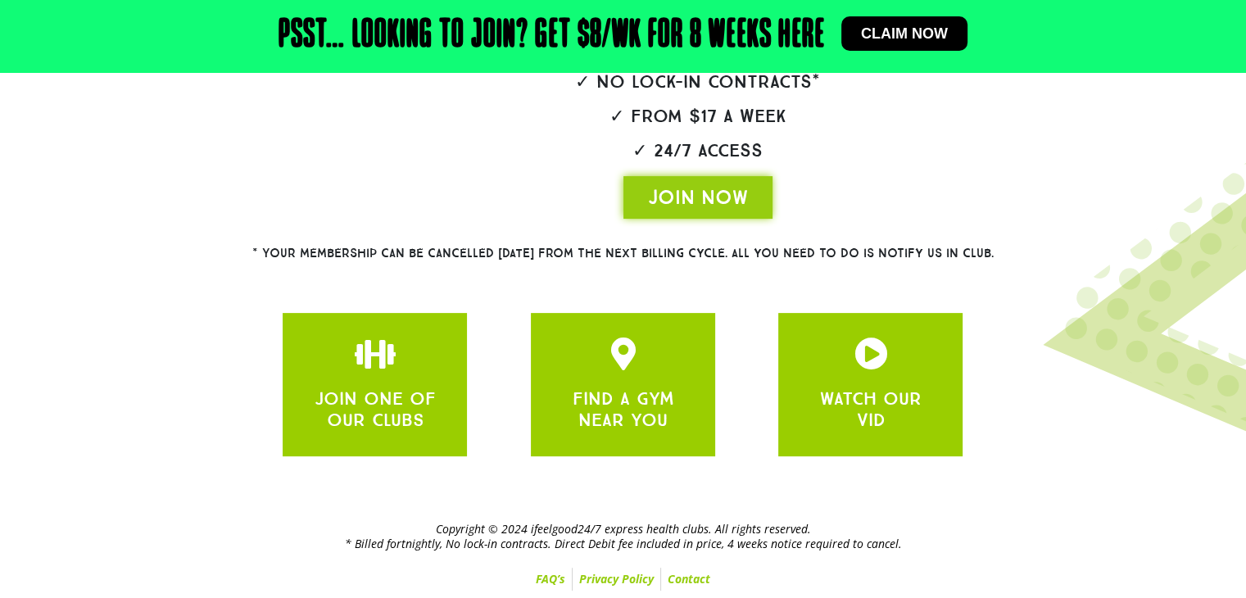
click at [871, 31] on span "Claim now" at bounding box center [904, 33] width 87 height 15
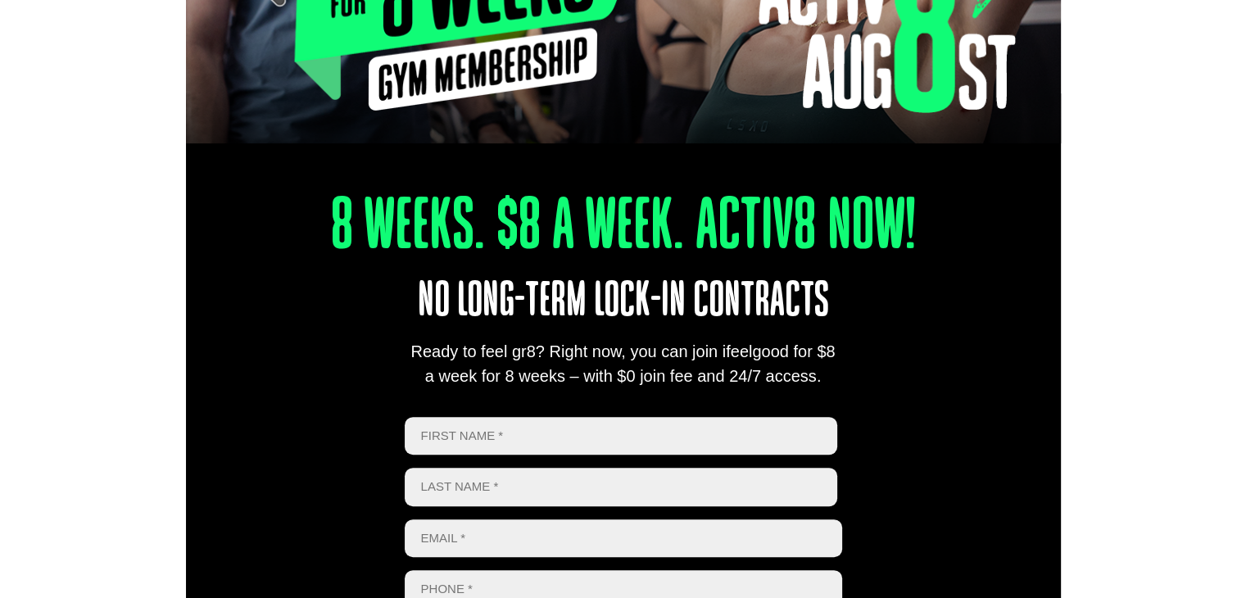
scroll to position [649, 0]
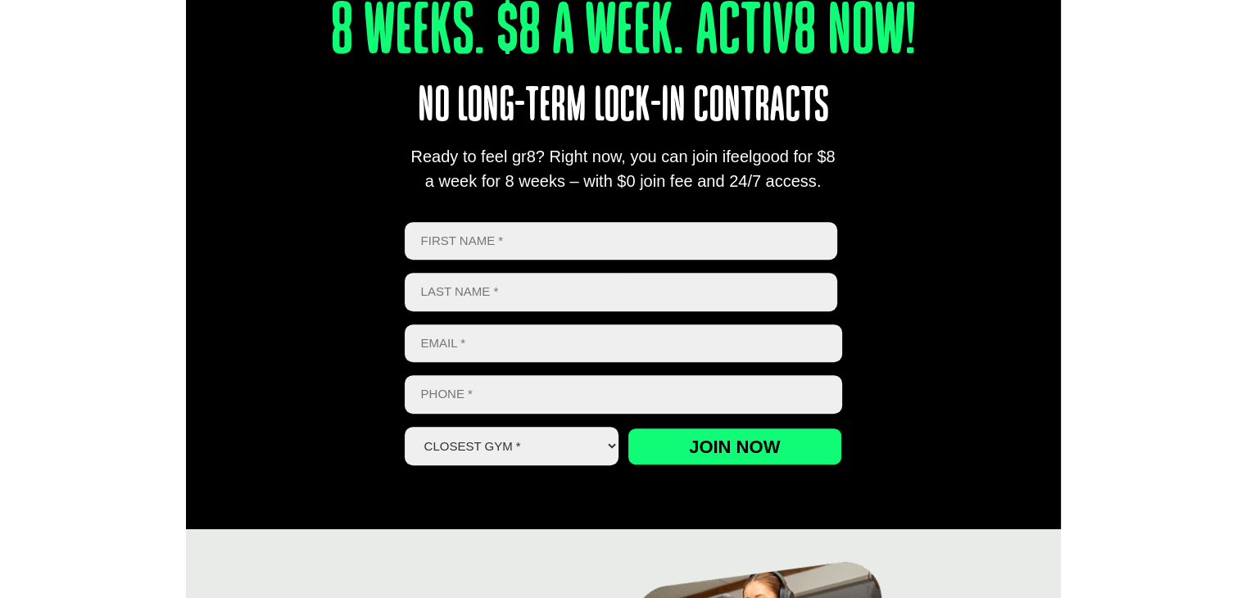
click at [620, 239] on input "First" at bounding box center [621, 241] width 433 height 39
type input "[PERSON_NAME]"
type input "[EMAIL_ADDRESS][DOMAIN_NAME]"
type input "0401546577"
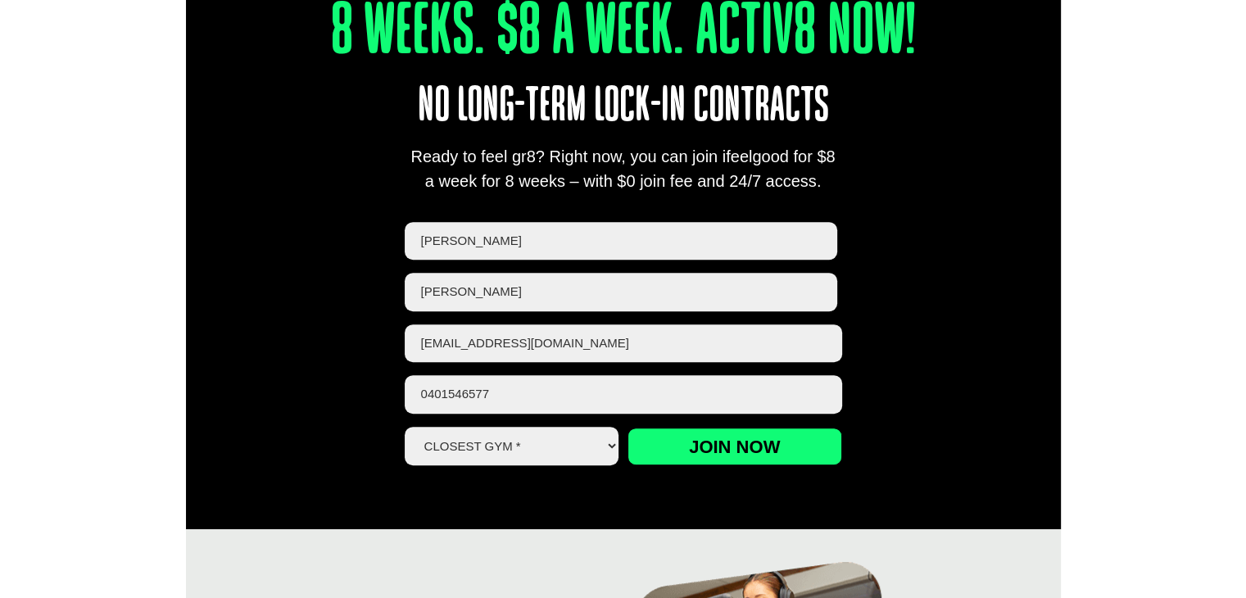
click at [534, 442] on select "Closest Gym * Alexandra Hills Calamvale Coopers Plains Middle Park Oxley Park R…" at bounding box center [512, 446] width 215 height 39
select select "Alexandra Hills"
click at [405, 427] on select "Closest Gym * Alexandra Hills Calamvale Coopers Plains Middle Park Oxley Park R…" at bounding box center [512, 446] width 215 height 39
click at [705, 466] on form "First Name * Annabelle First Last Name * Whittle Last name Email * Annabellewhi…" at bounding box center [623, 359] width 437 height 274
click at [766, 441] on input "Join now" at bounding box center [735, 447] width 215 height 38
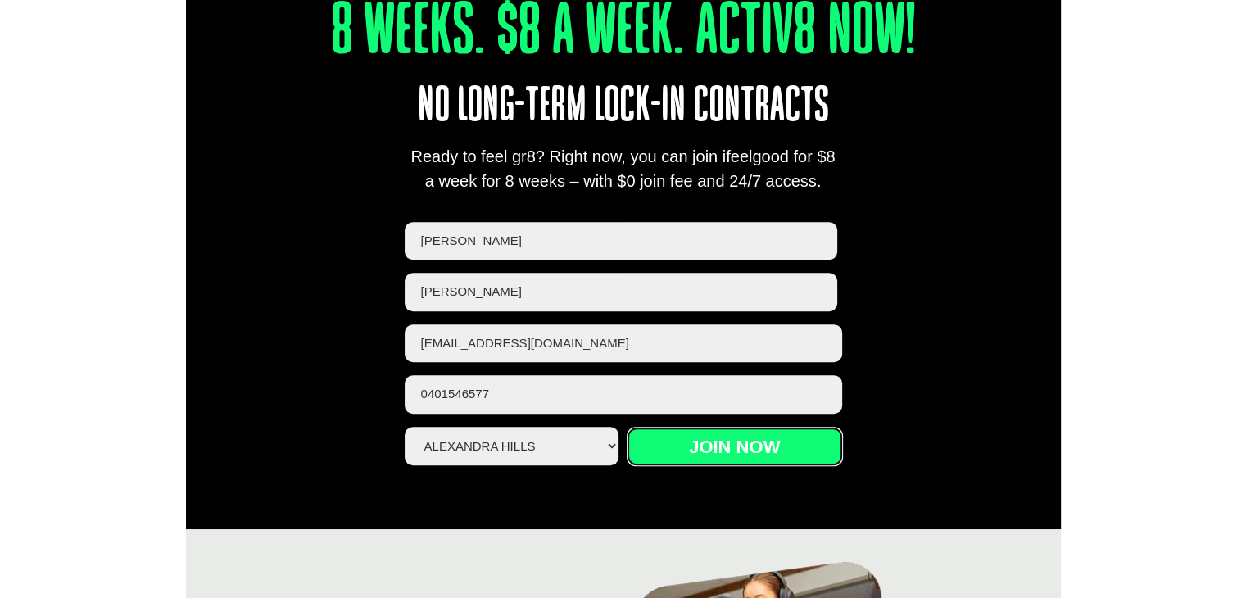
click at [766, 441] on input "Join now" at bounding box center [735, 447] width 215 height 38
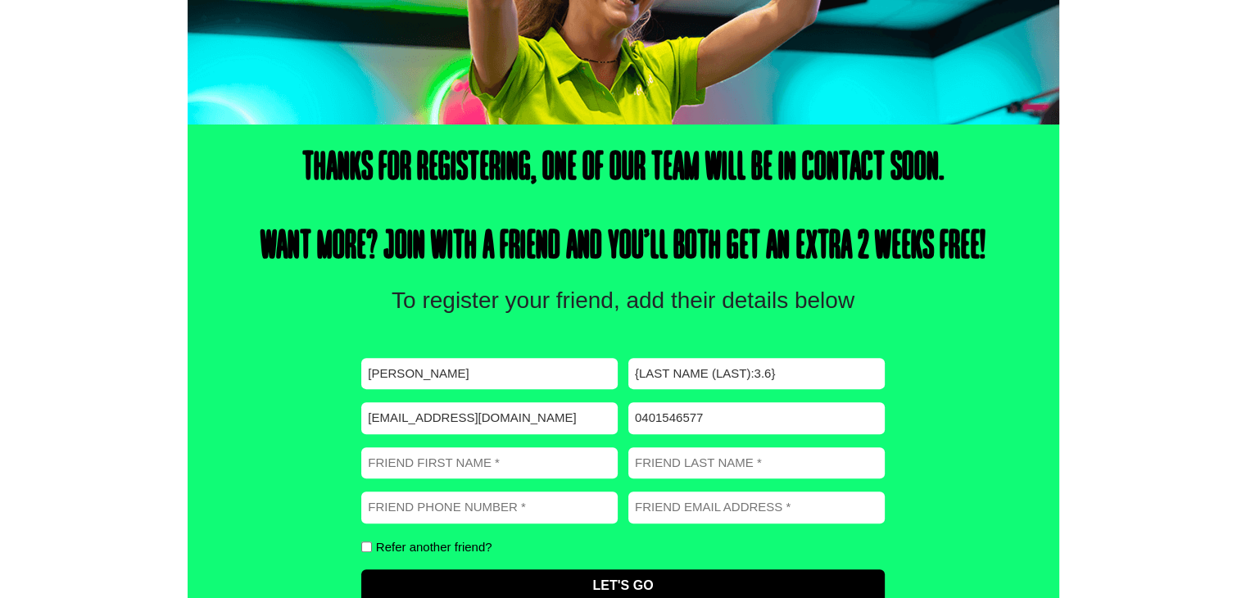
scroll to position [485, 0]
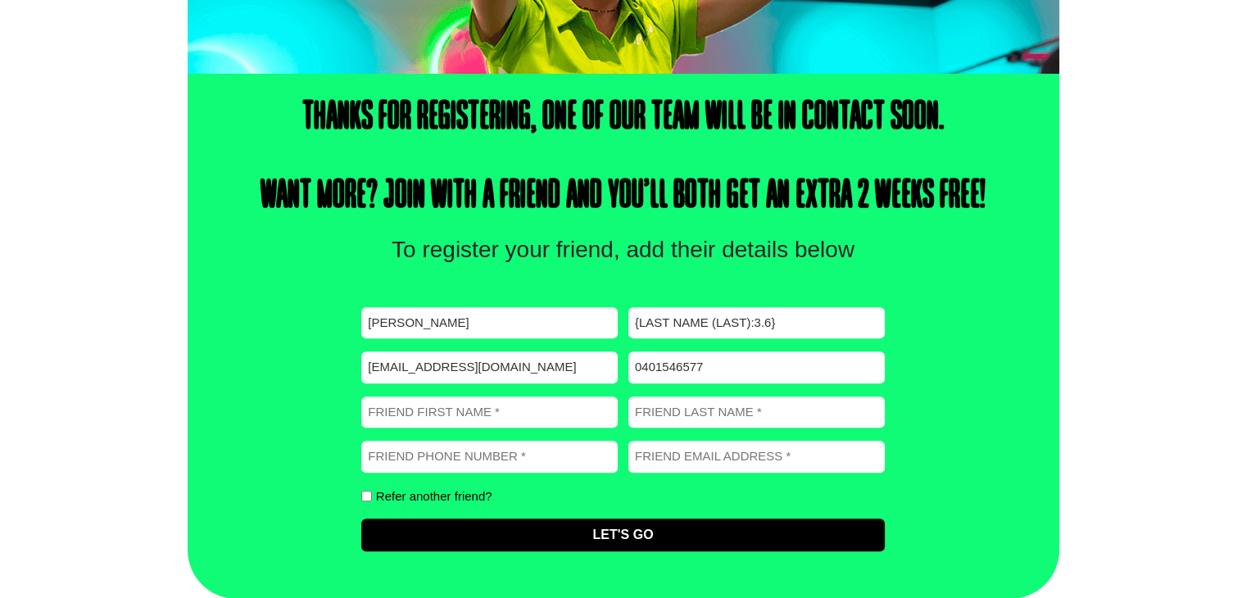
click at [1113, 144] on div "Thanks for registering, one of our team will be in contact soon. Want more? Joi…" at bounding box center [623, 336] width 1246 height 525
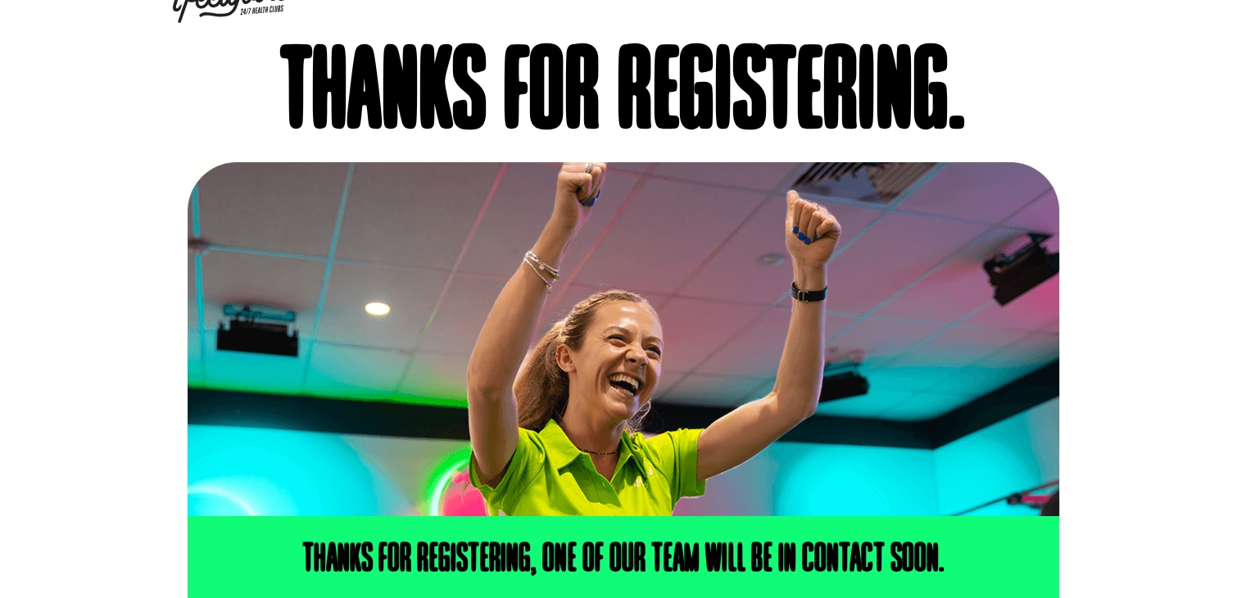
scroll to position [0, 0]
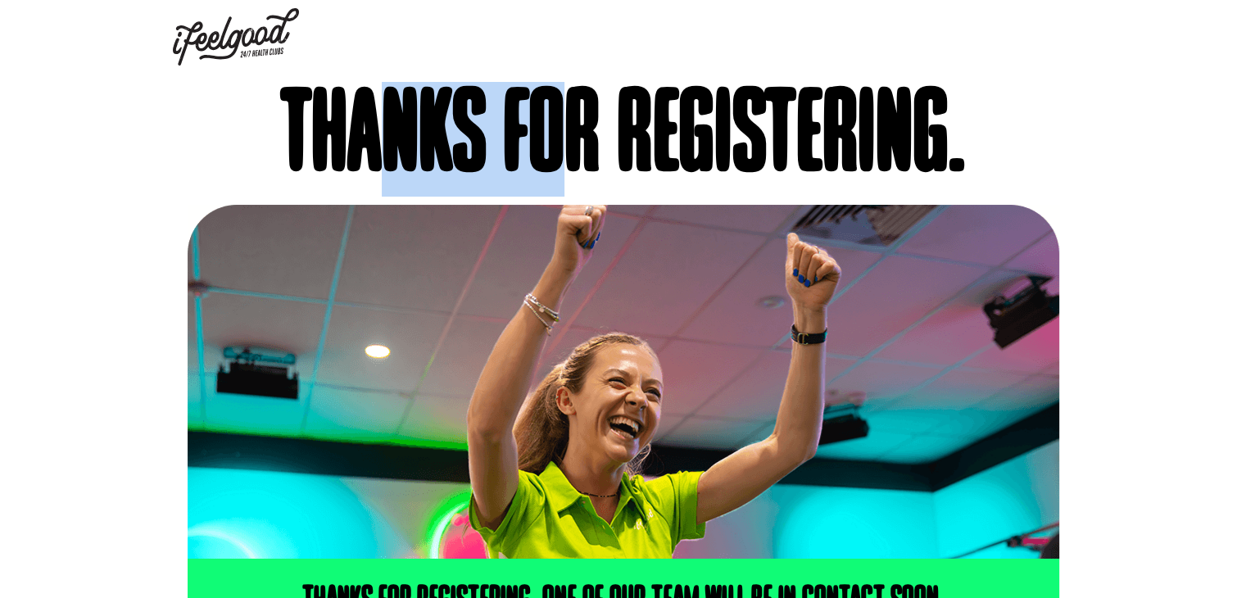
drag, startPoint x: 548, startPoint y: 163, endPoint x: 360, endPoint y: 101, distance: 197.7
click at [360, 101] on h1 "Thanks for registering." at bounding box center [624, 139] width 872 height 115
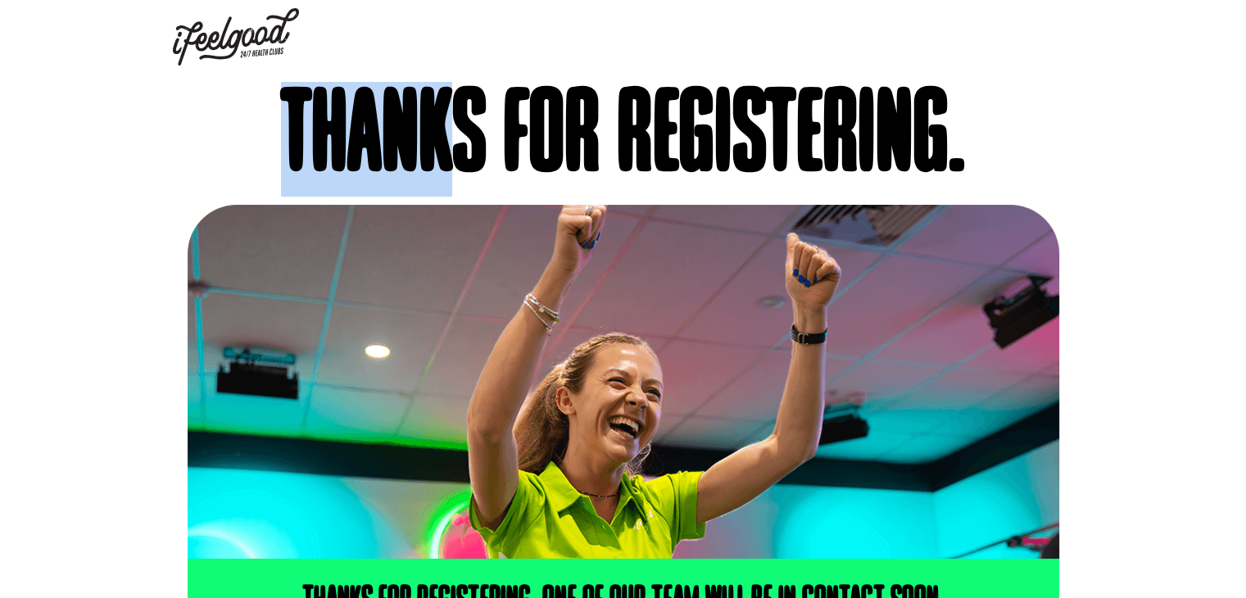
drag, startPoint x: 261, startPoint y: 121, endPoint x: 436, endPoint y: 177, distance: 184.0
click at [436, 177] on h1 "Thanks for registering." at bounding box center [624, 139] width 872 height 115
click at [233, 47] on img at bounding box center [236, 36] width 126 height 57
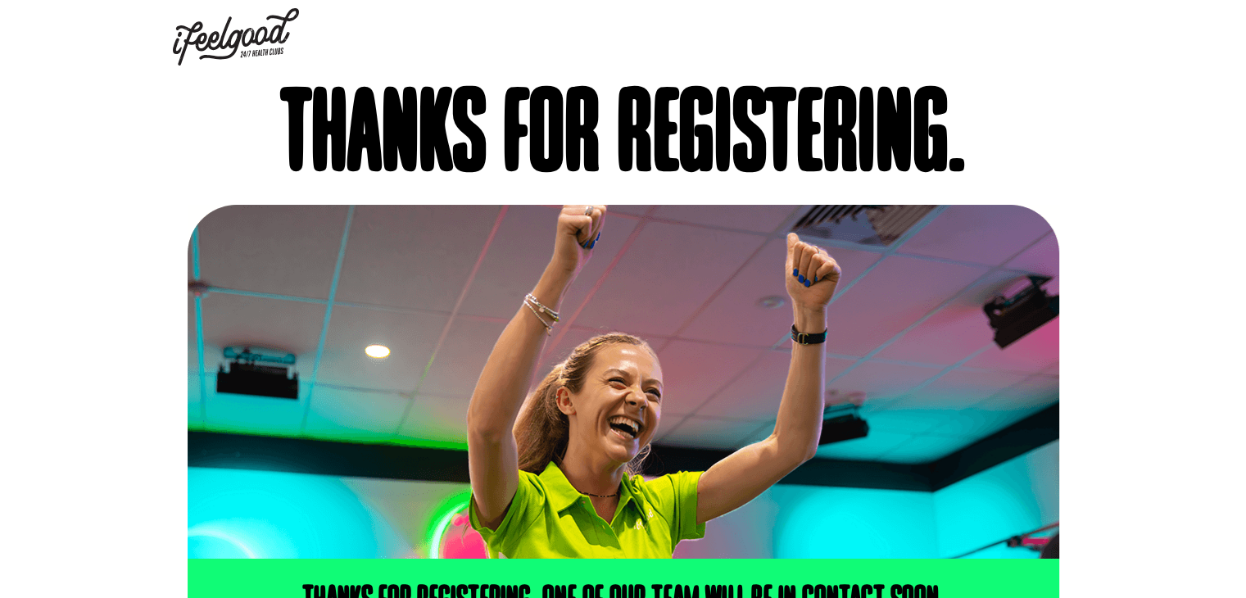
click at [255, 34] on img at bounding box center [236, 36] width 126 height 57
click at [257, 30] on img at bounding box center [236, 36] width 126 height 57
click at [206, 59] on img at bounding box center [236, 36] width 126 height 57
